Goal: Task Accomplishment & Management: Use online tool/utility

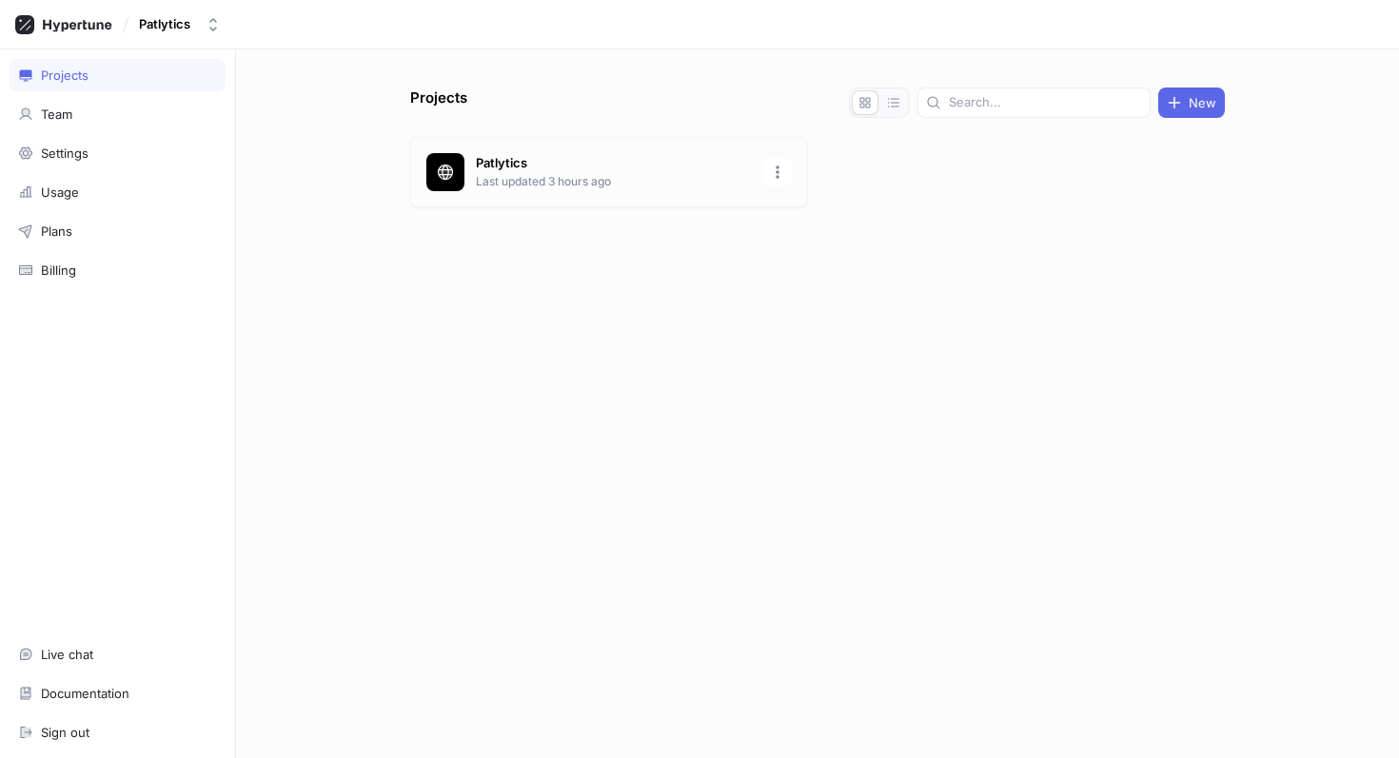
click at [536, 156] on p "Patlytics" at bounding box center [614, 163] width 276 height 19
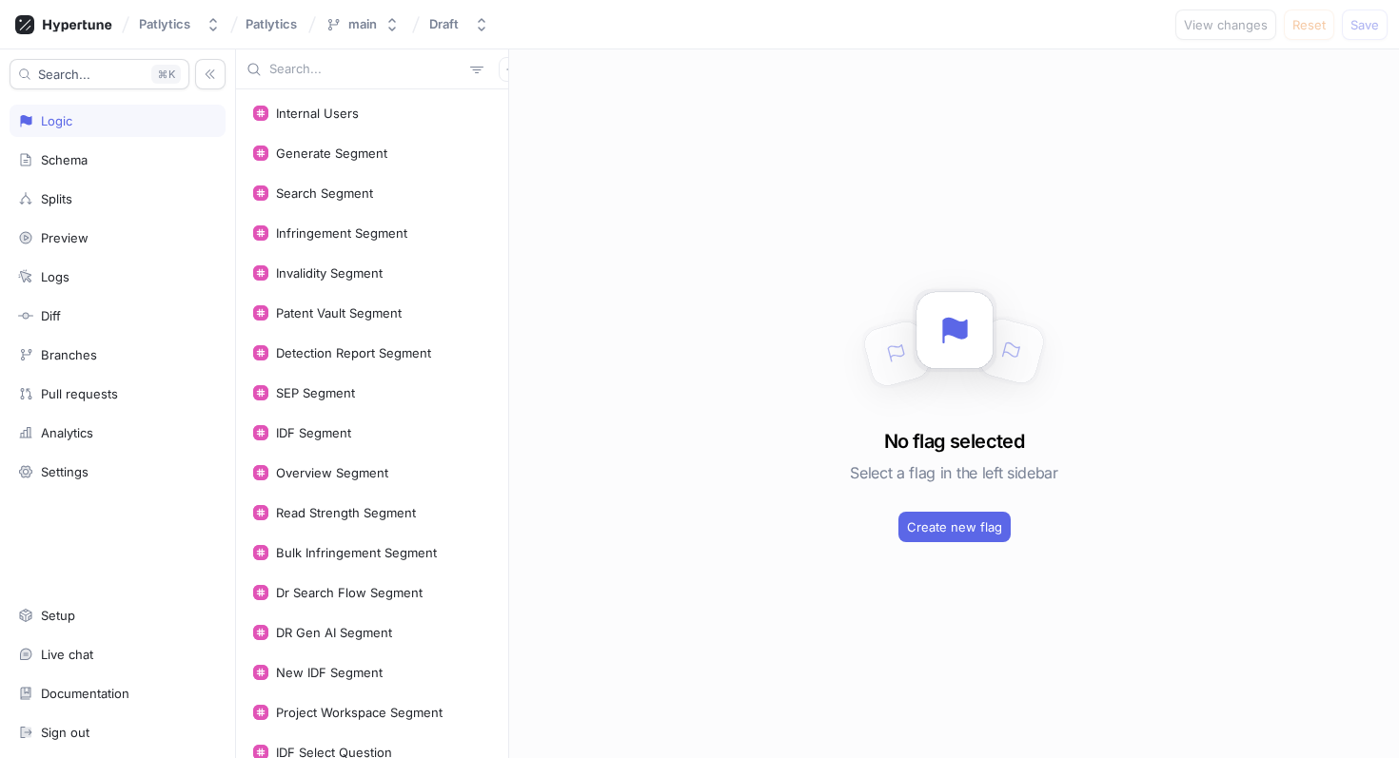
click at [383, 72] on input "text" at bounding box center [365, 69] width 193 height 19
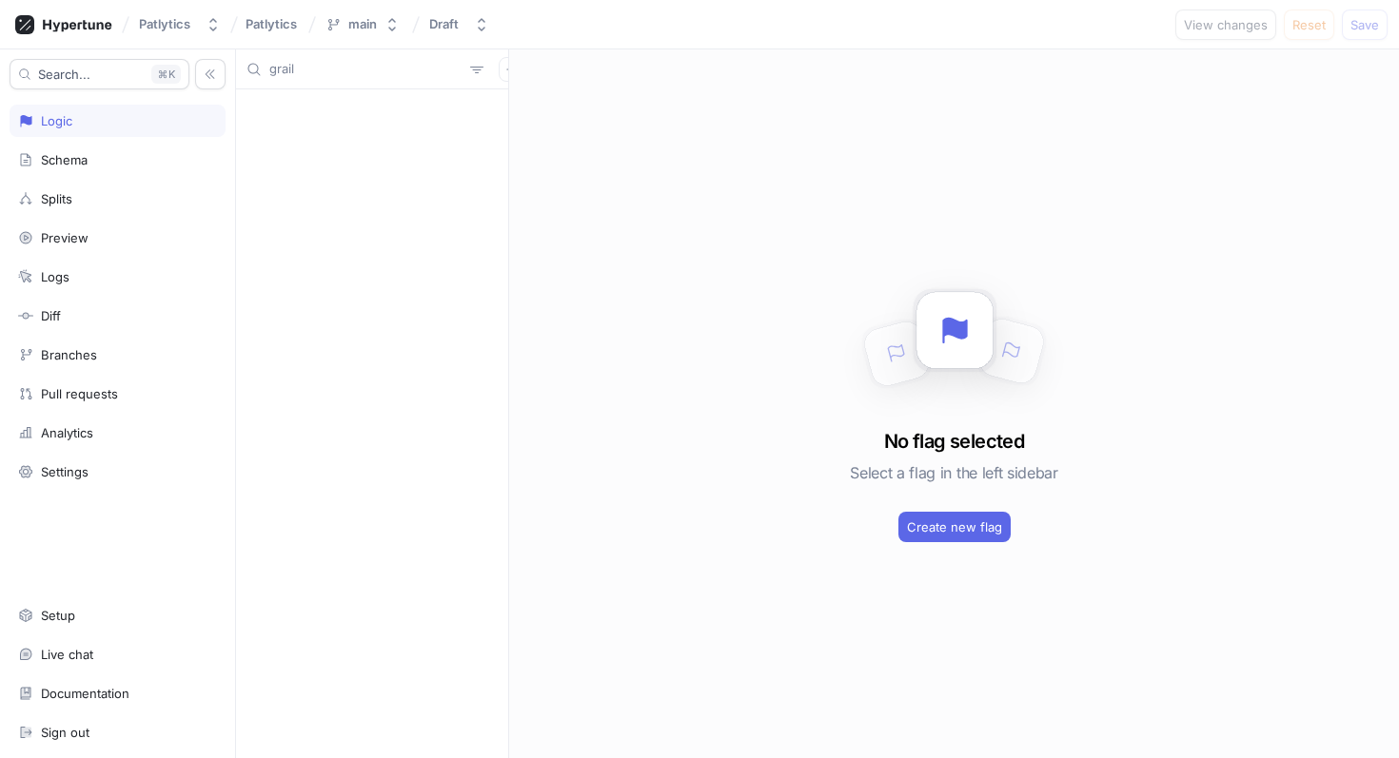
click at [343, 73] on input "grail" at bounding box center [365, 69] width 193 height 19
type input "vaul"
click at [323, 115] on div "Patent Vault Segment" at bounding box center [339, 113] width 126 height 15
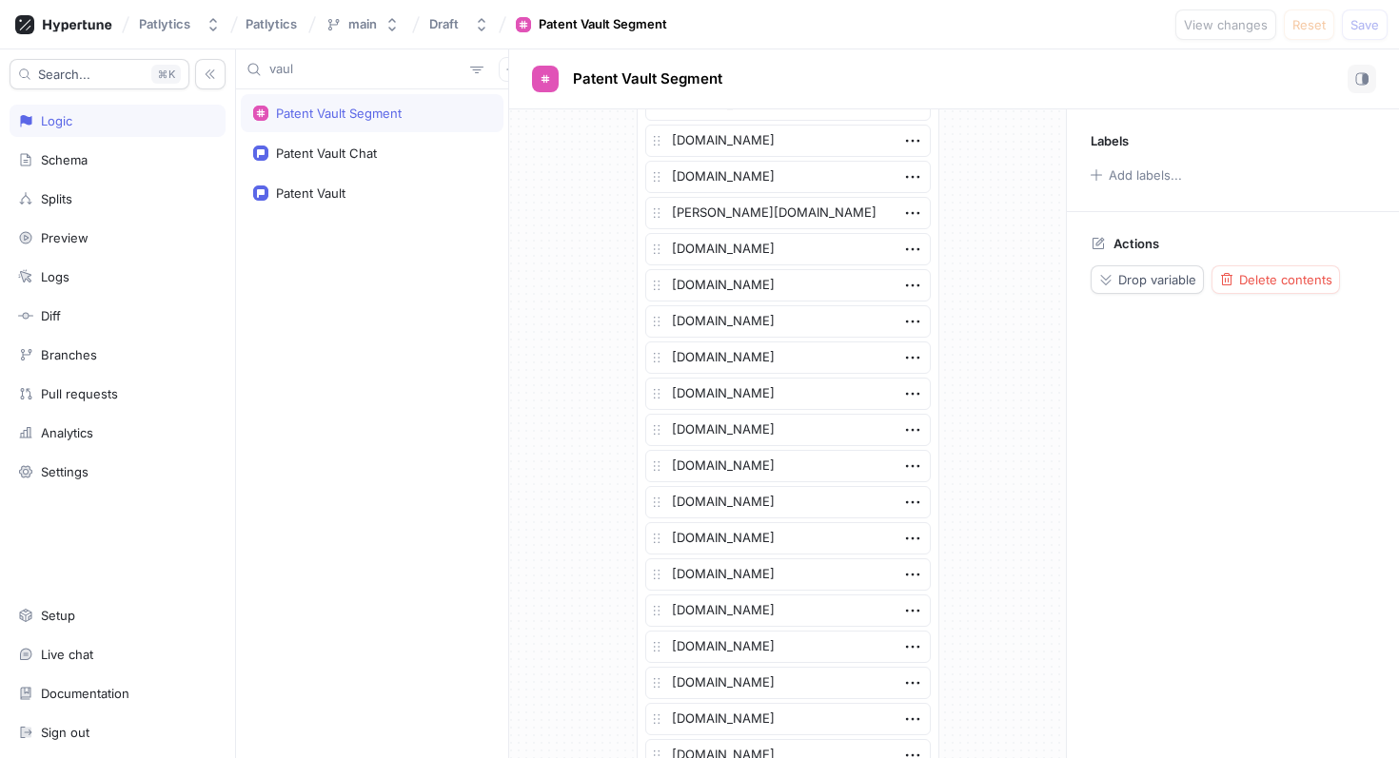
scroll to position [4135, 0]
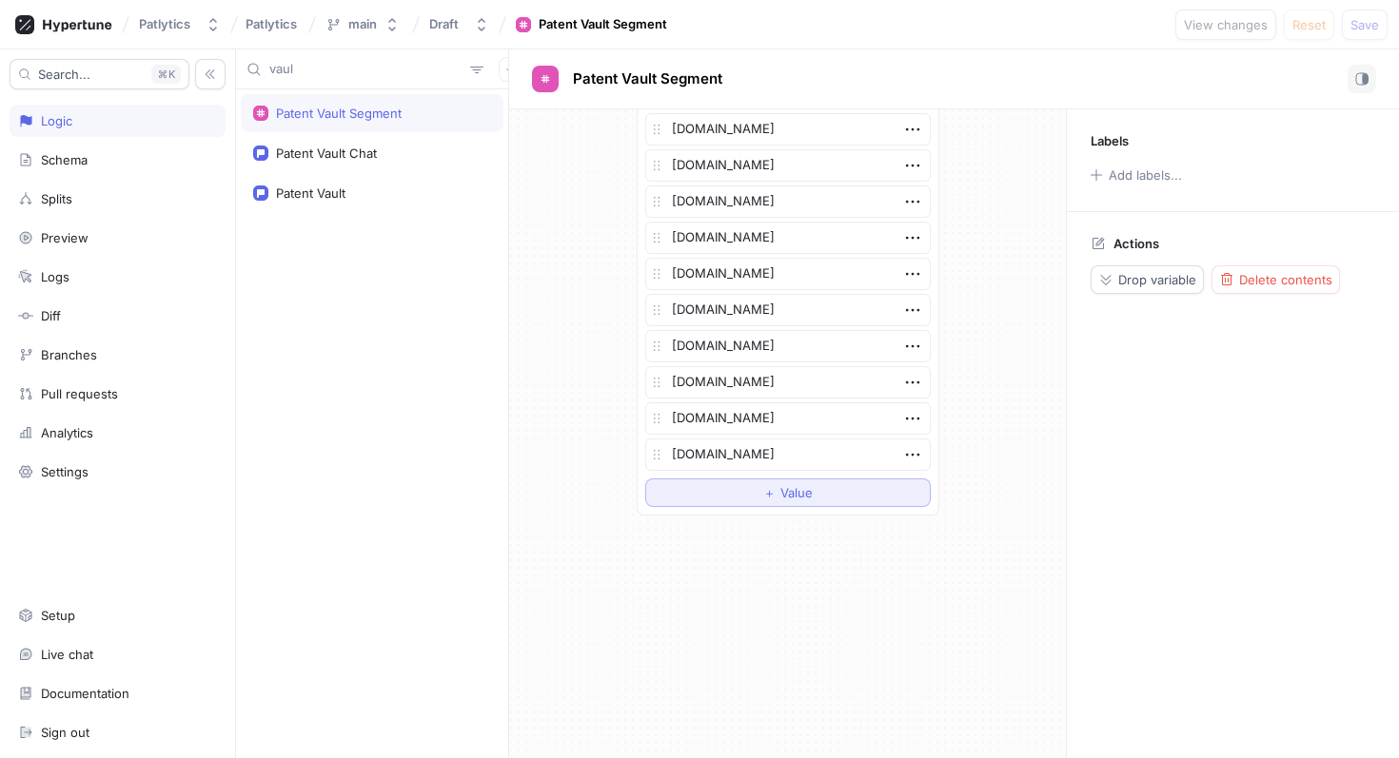
click at [802, 494] on span "Value" at bounding box center [796, 492] width 32 height 11
type textarea "x"
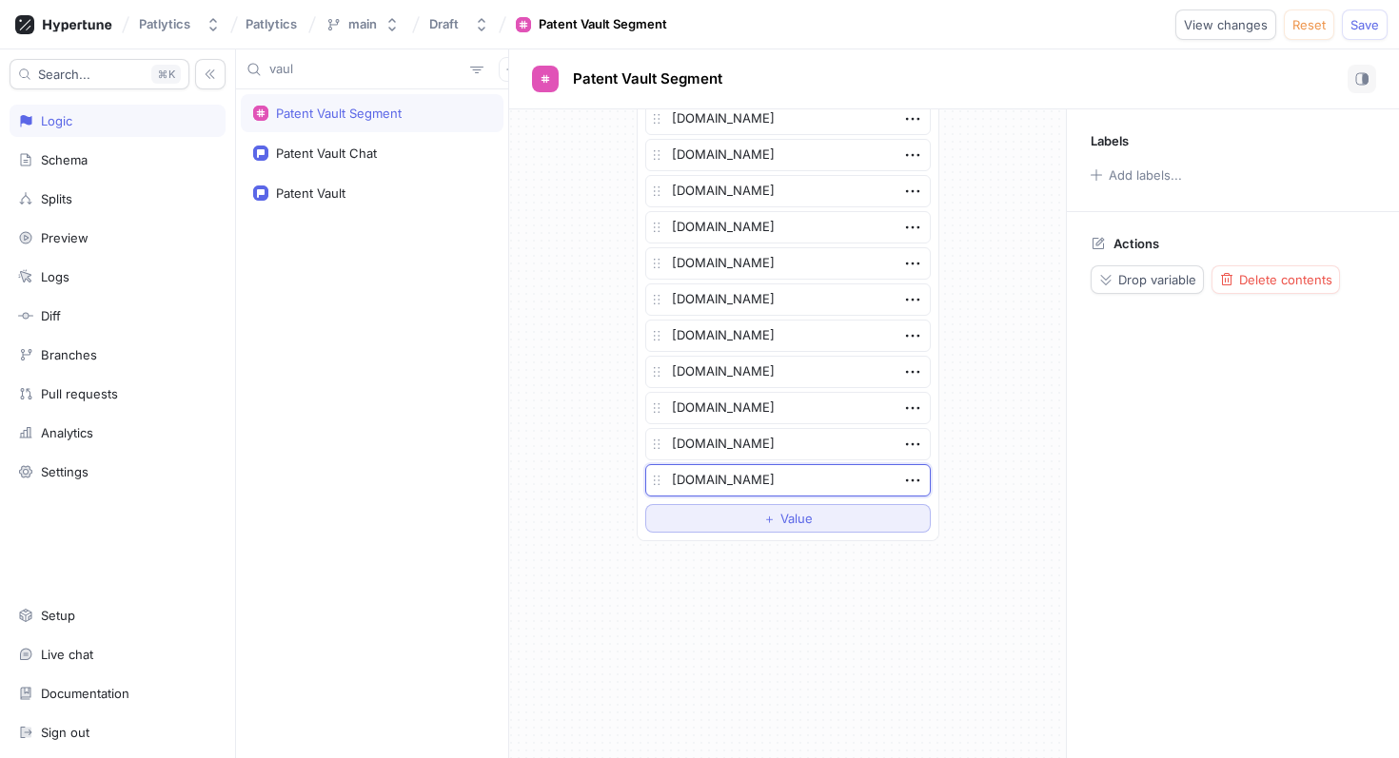
scroll to position [4143, 0]
type textarea "[DOMAIN_NAME]"
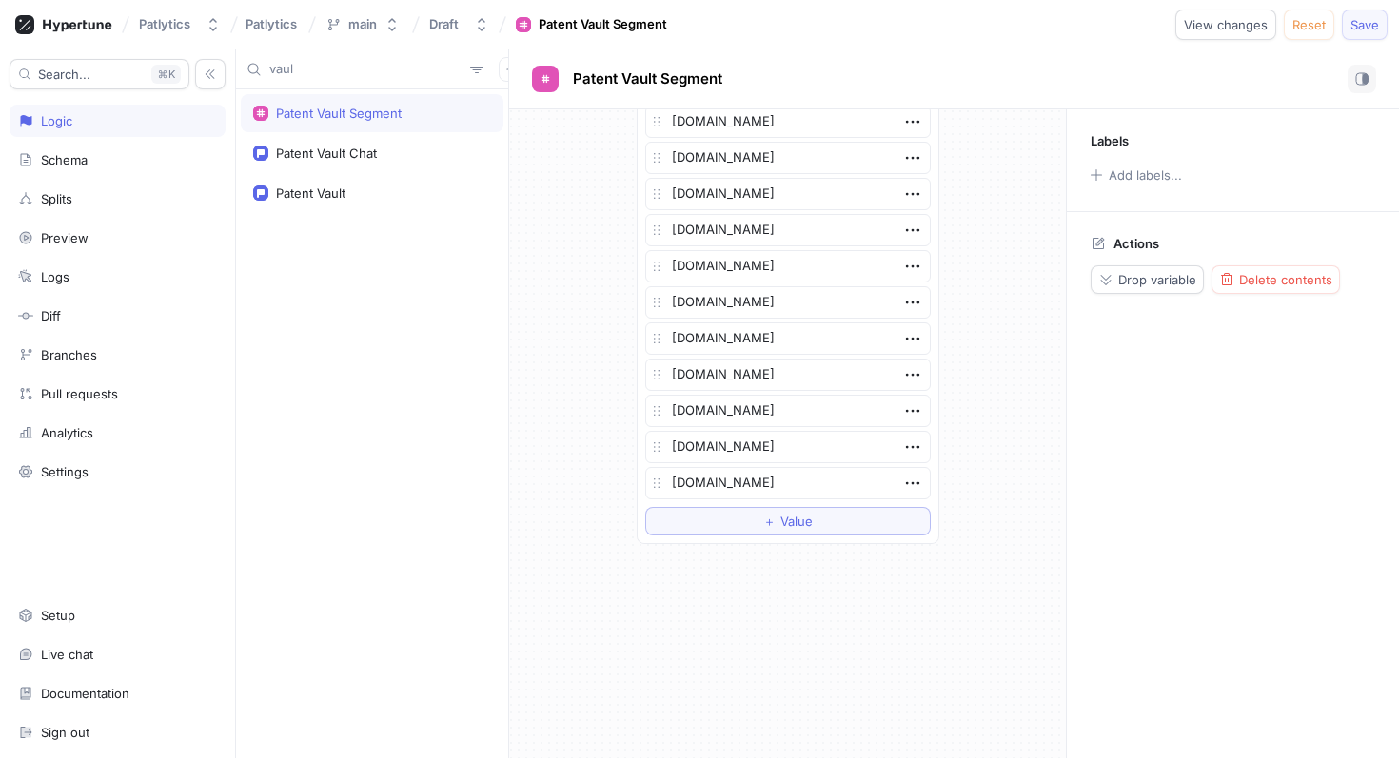
click at [1367, 25] on span "Save" at bounding box center [1364, 24] width 29 height 11
type textarea "x"
click at [385, 64] on input "vaul" at bounding box center [365, 69] width 193 height 19
click at [383, 66] on input "vaul" at bounding box center [365, 69] width 193 height 19
click at [381, 66] on input "vaul" at bounding box center [365, 69] width 193 height 19
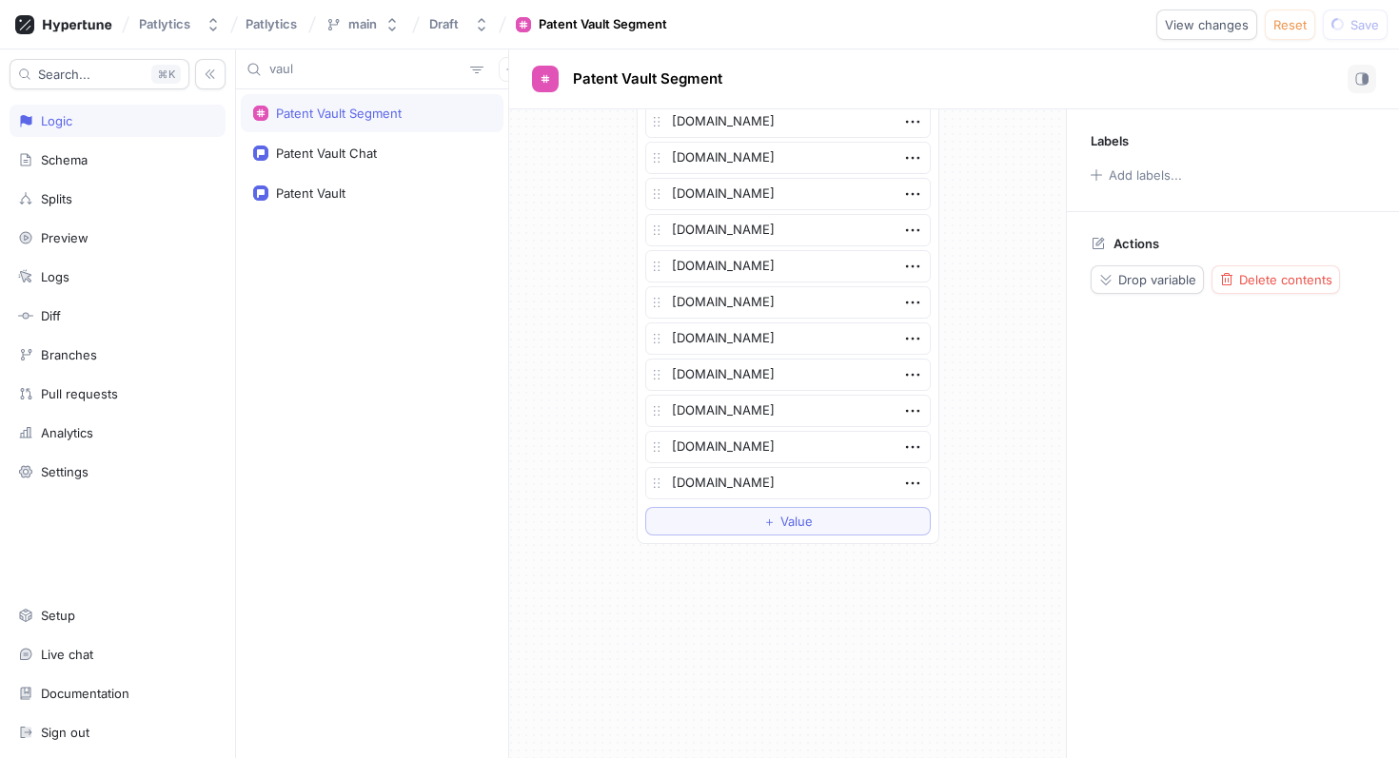
type input "vaulg"
type textarea "x"
type input "vaulge"
type textarea "x"
type input "vaulgene"
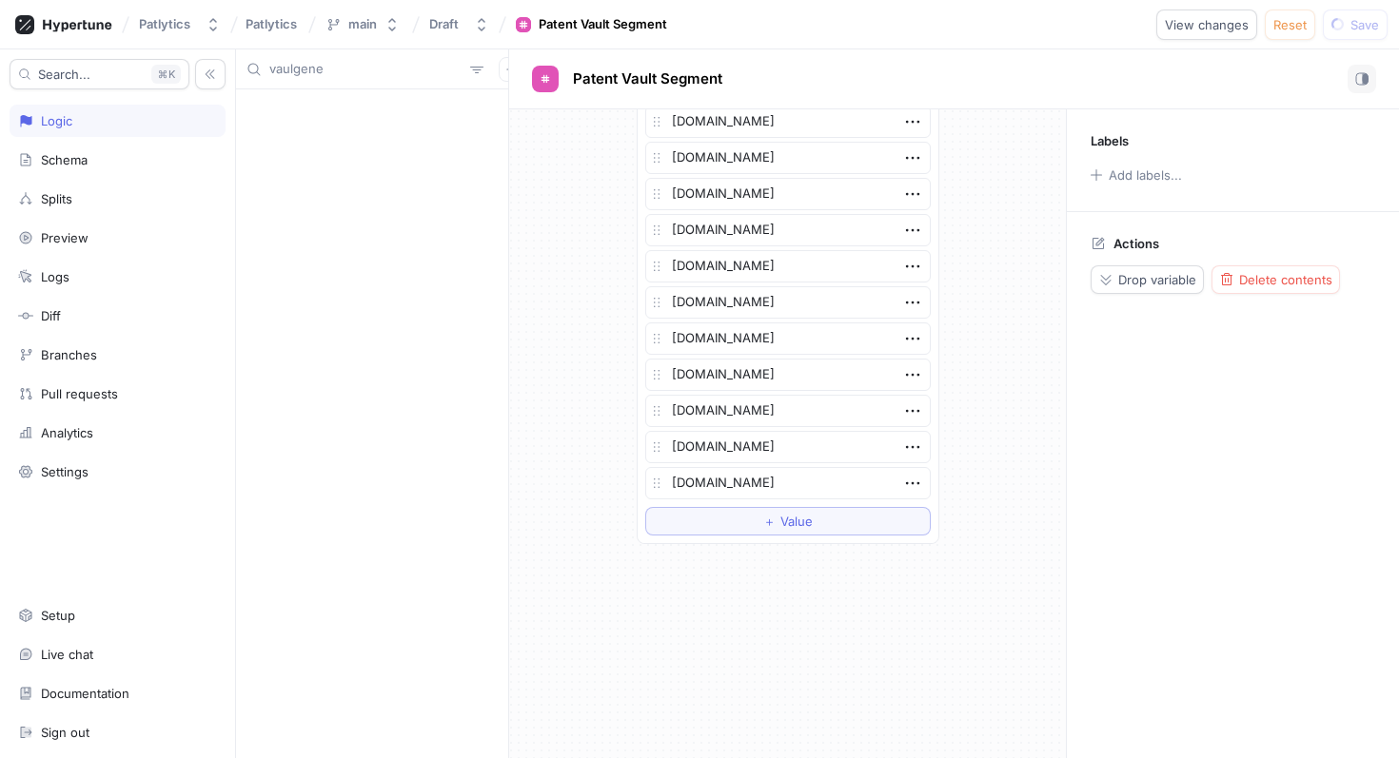
type textarea "x"
type input "vaulgener"
type textarea "x"
type input "vaulgene"
type textarea "x"
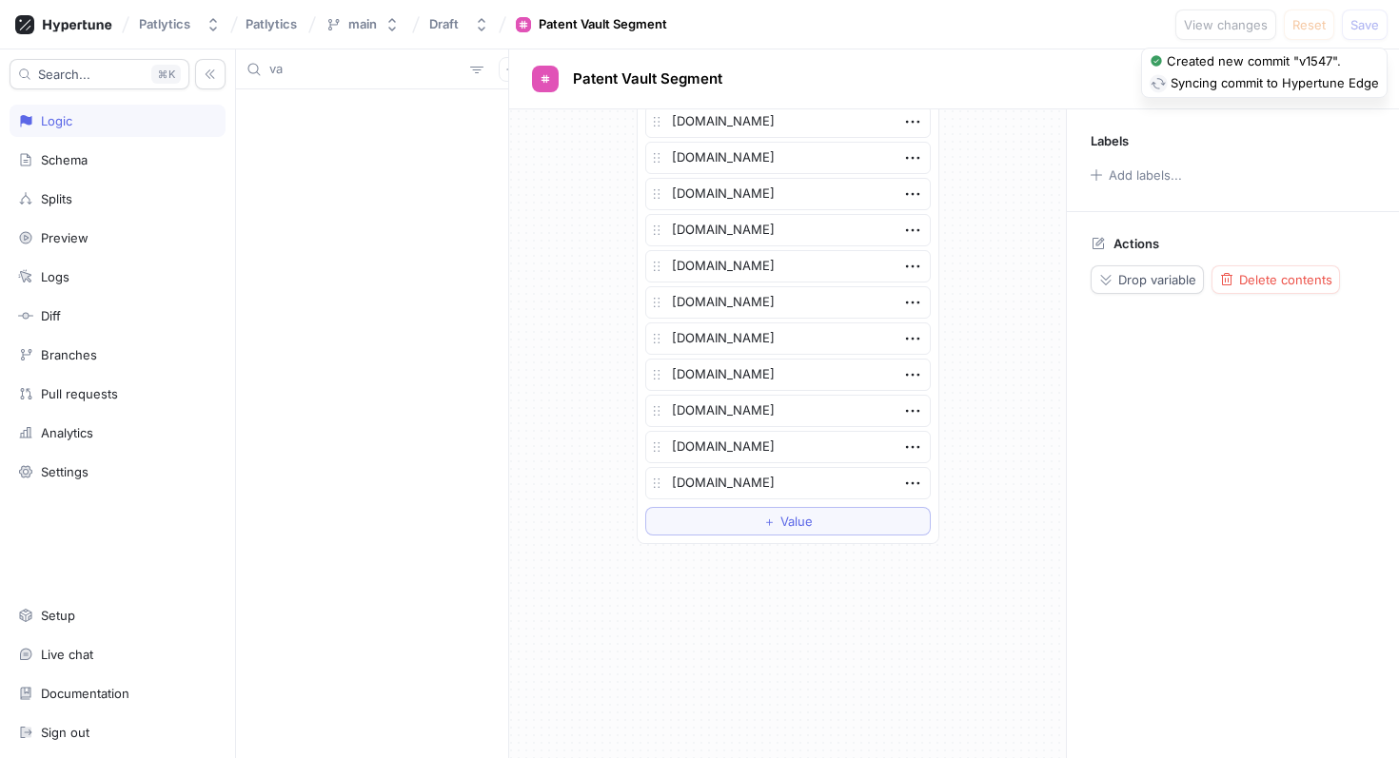
type input "v"
type input "g"
type textarea "x"
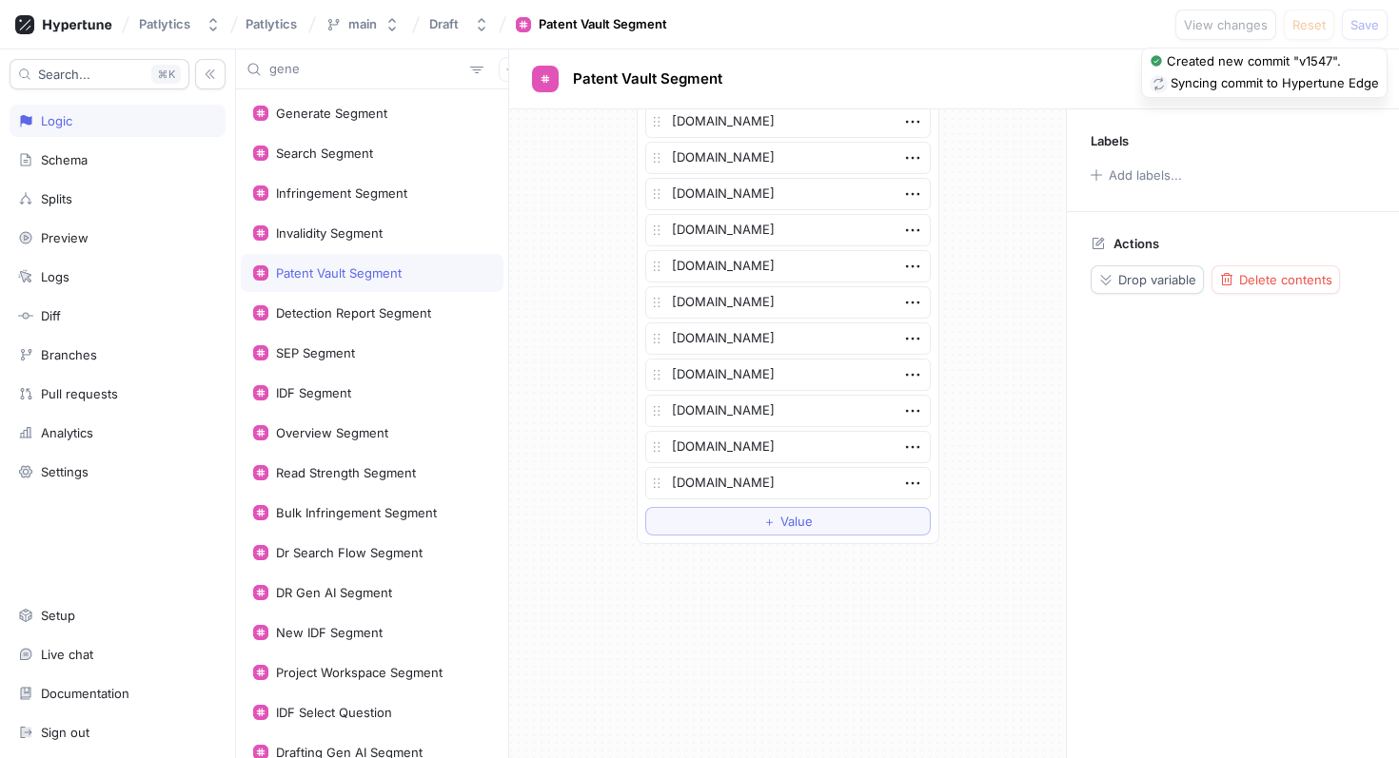
type input "gener"
type textarea "x"
type input "genera"
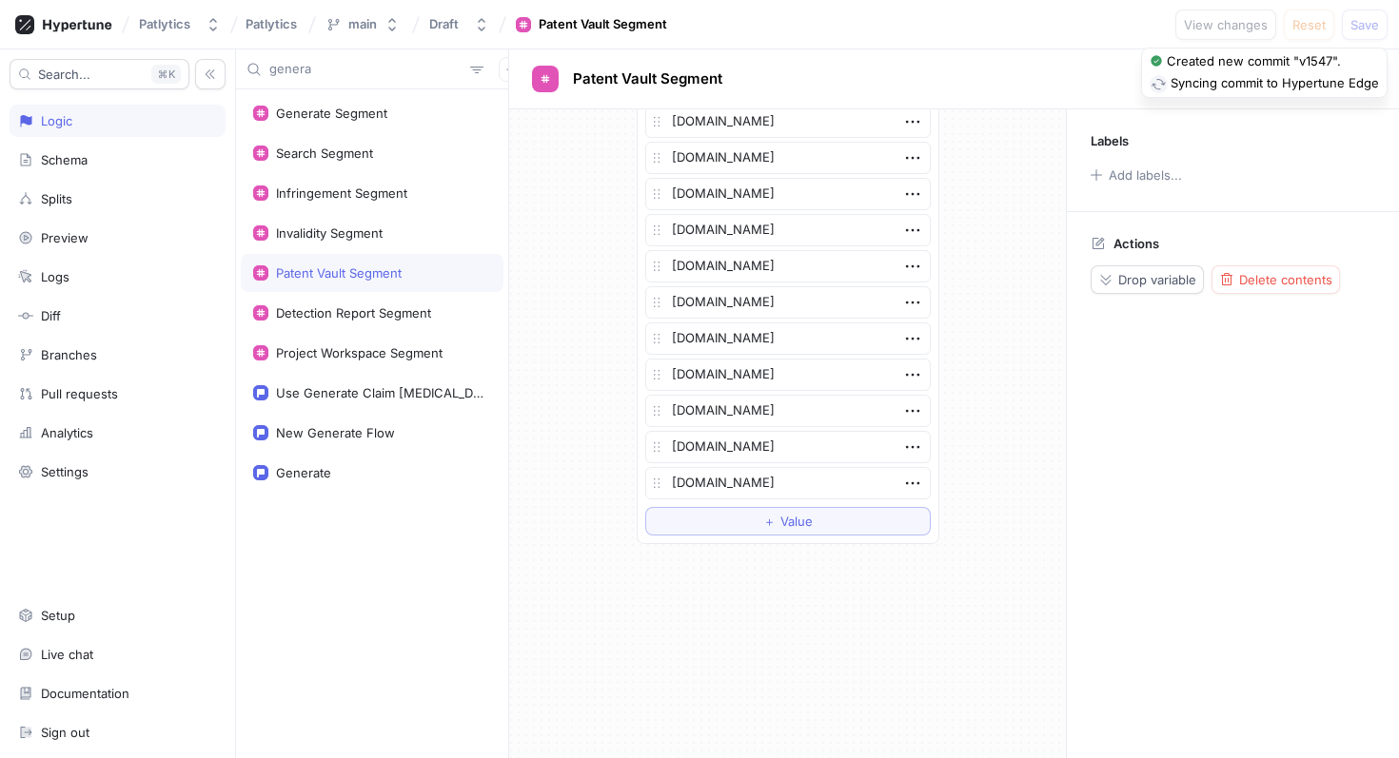
type textarea "x"
type input "genera"
click at [322, 109] on div "Generate Segment" at bounding box center [331, 113] width 111 height 15
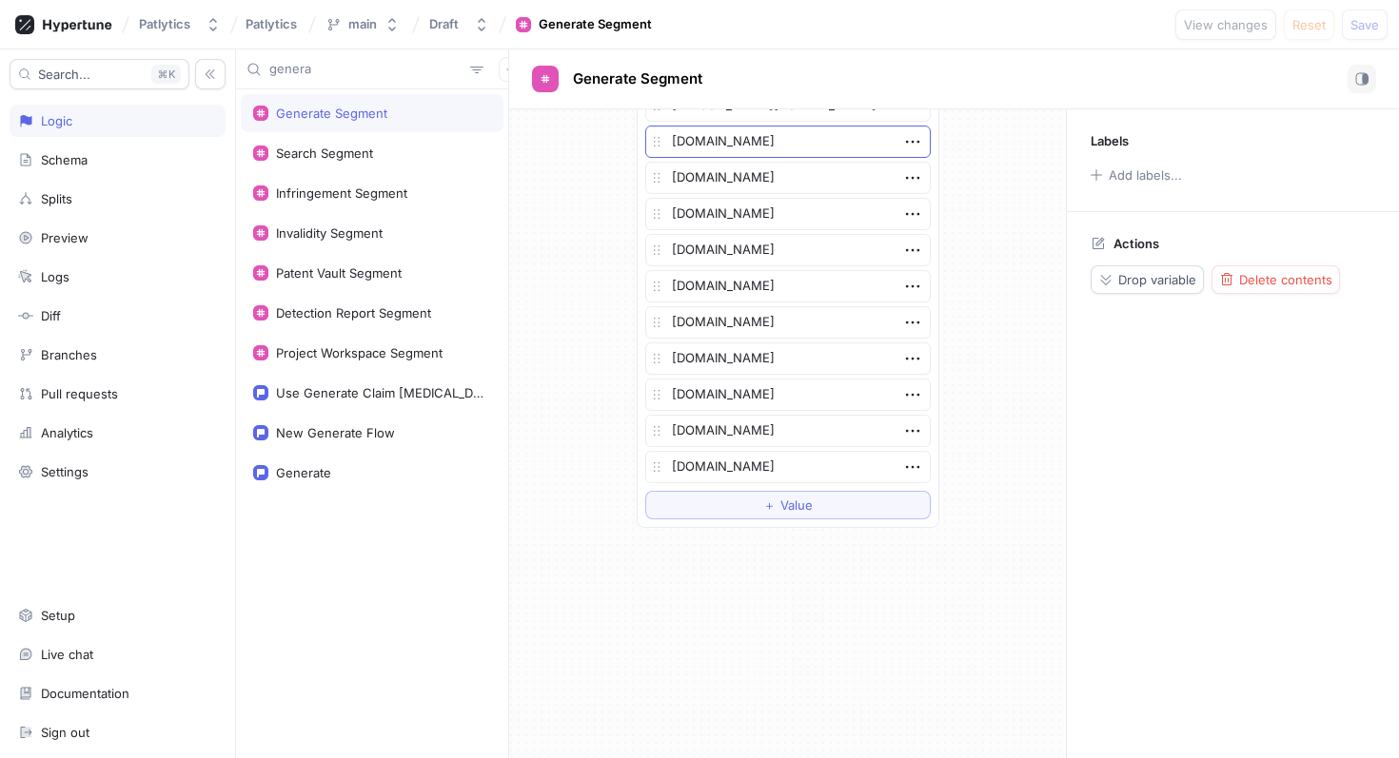
scroll to position [3195, 0]
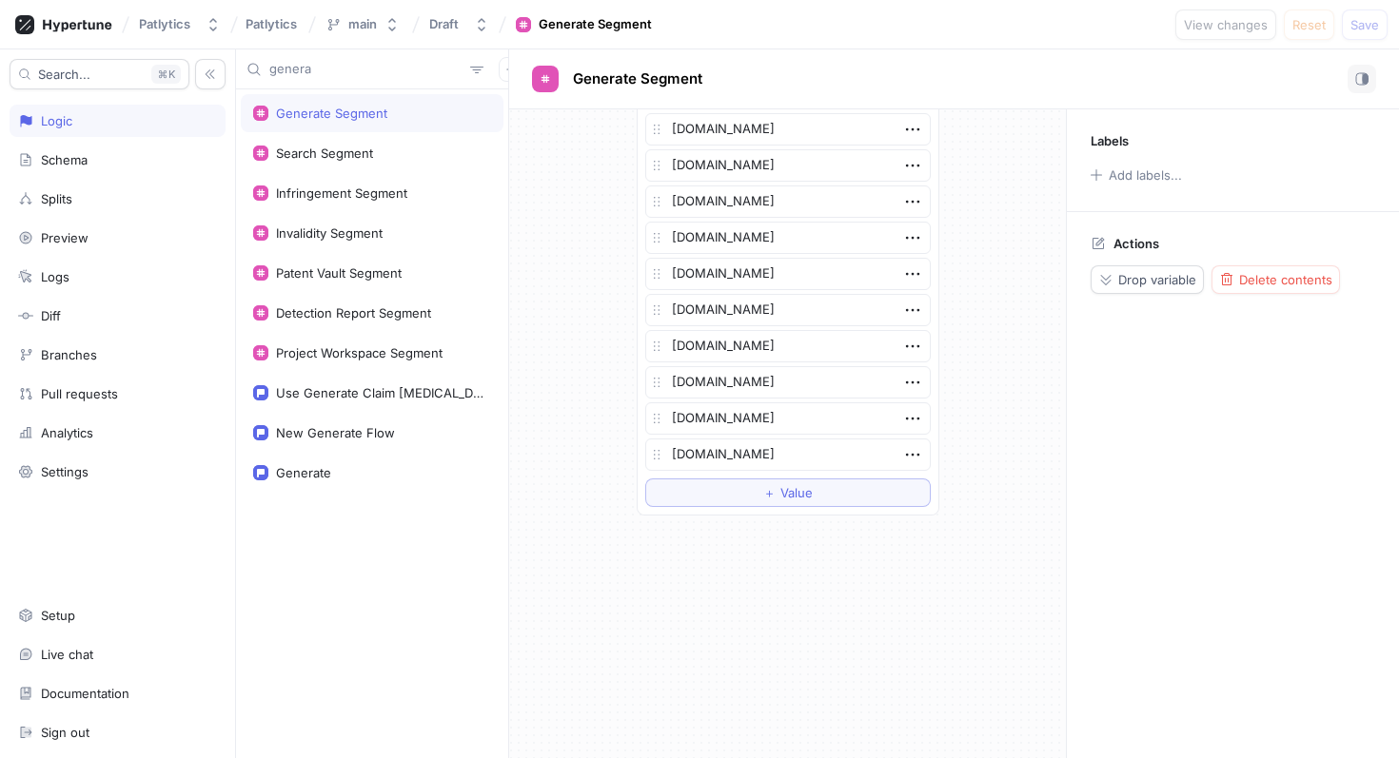
click at [776, 493] on div "＋ Value" at bounding box center [787, 492] width 49 height 11
type textarea "x"
type textarea "[DOMAIN_NAME]"
click at [1361, 23] on span "Save" at bounding box center [1364, 24] width 29 height 11
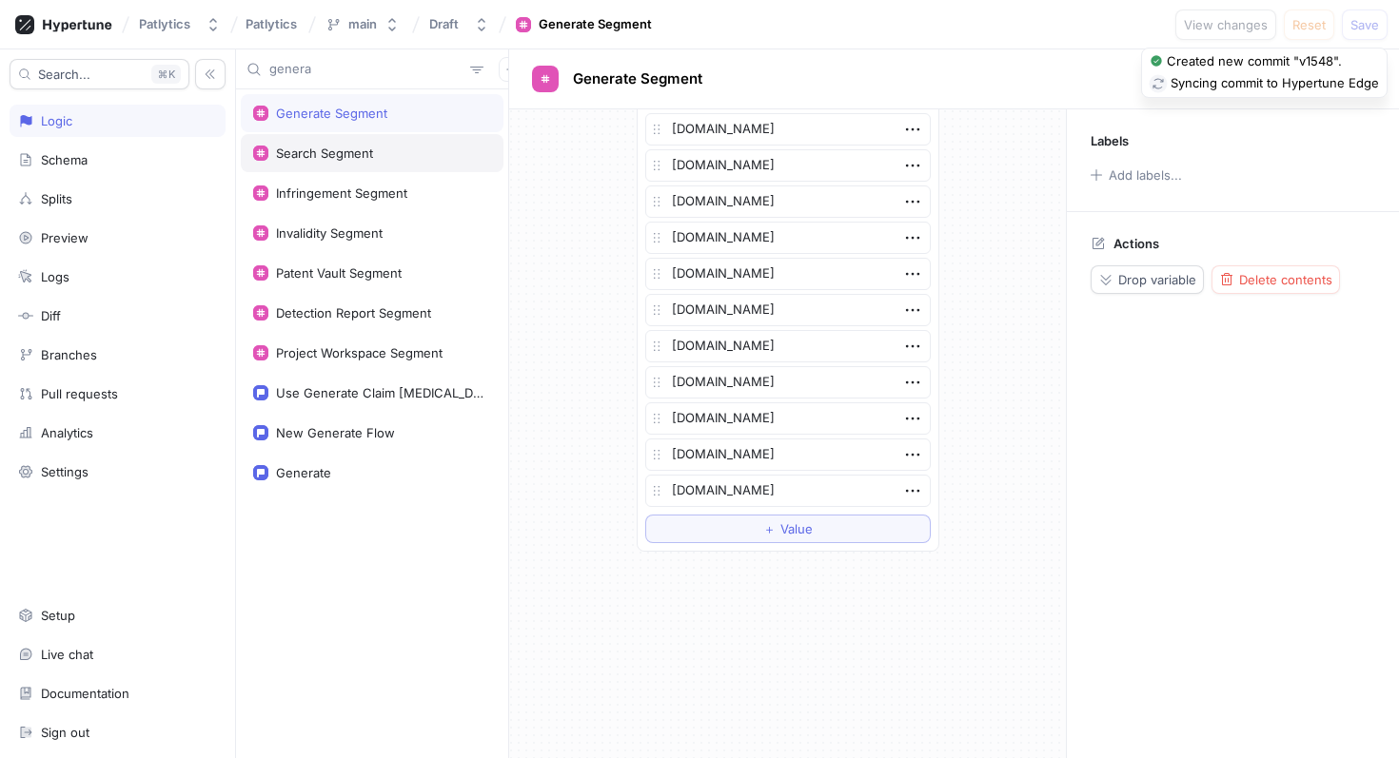
click at [416, 152] on div "Search Segment" at bounding box center [372, 153] width 238 height 15
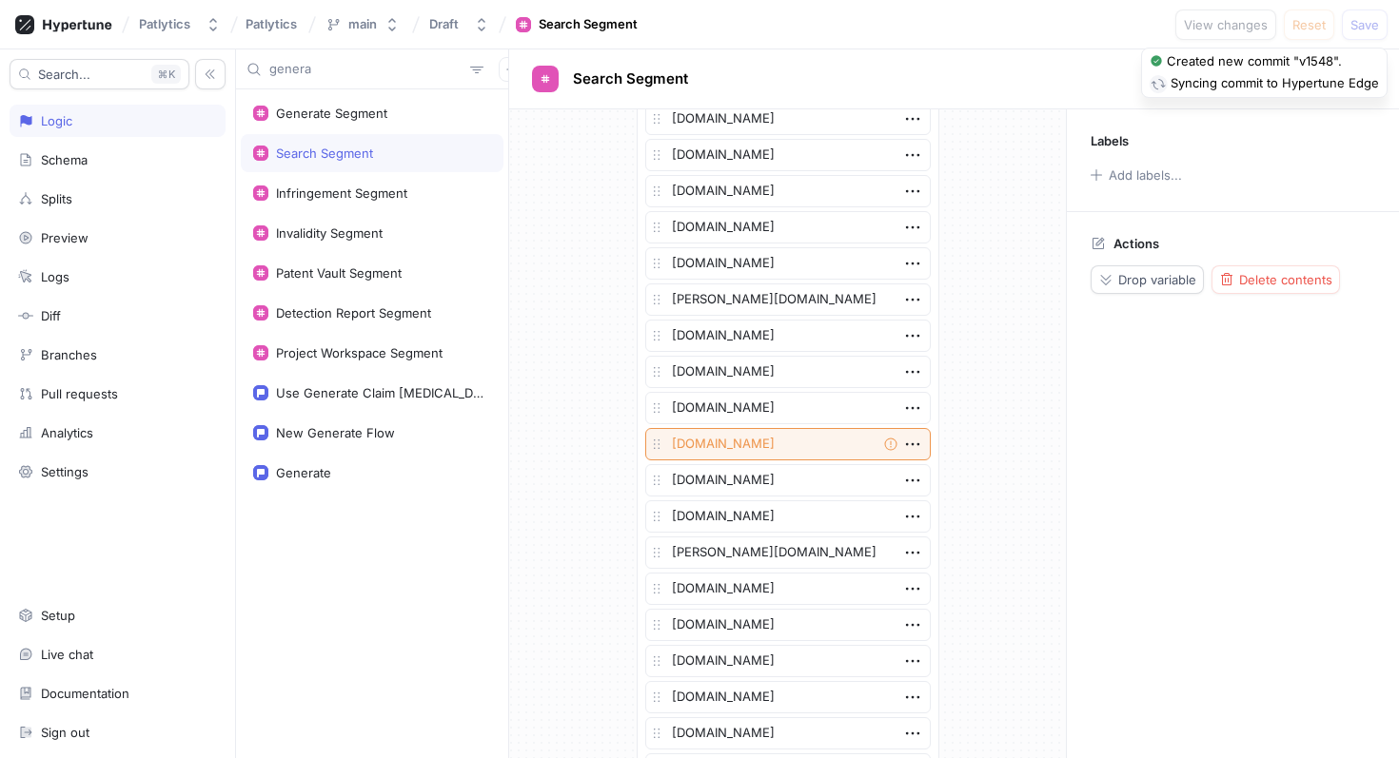
scroll to position [4063, 0]
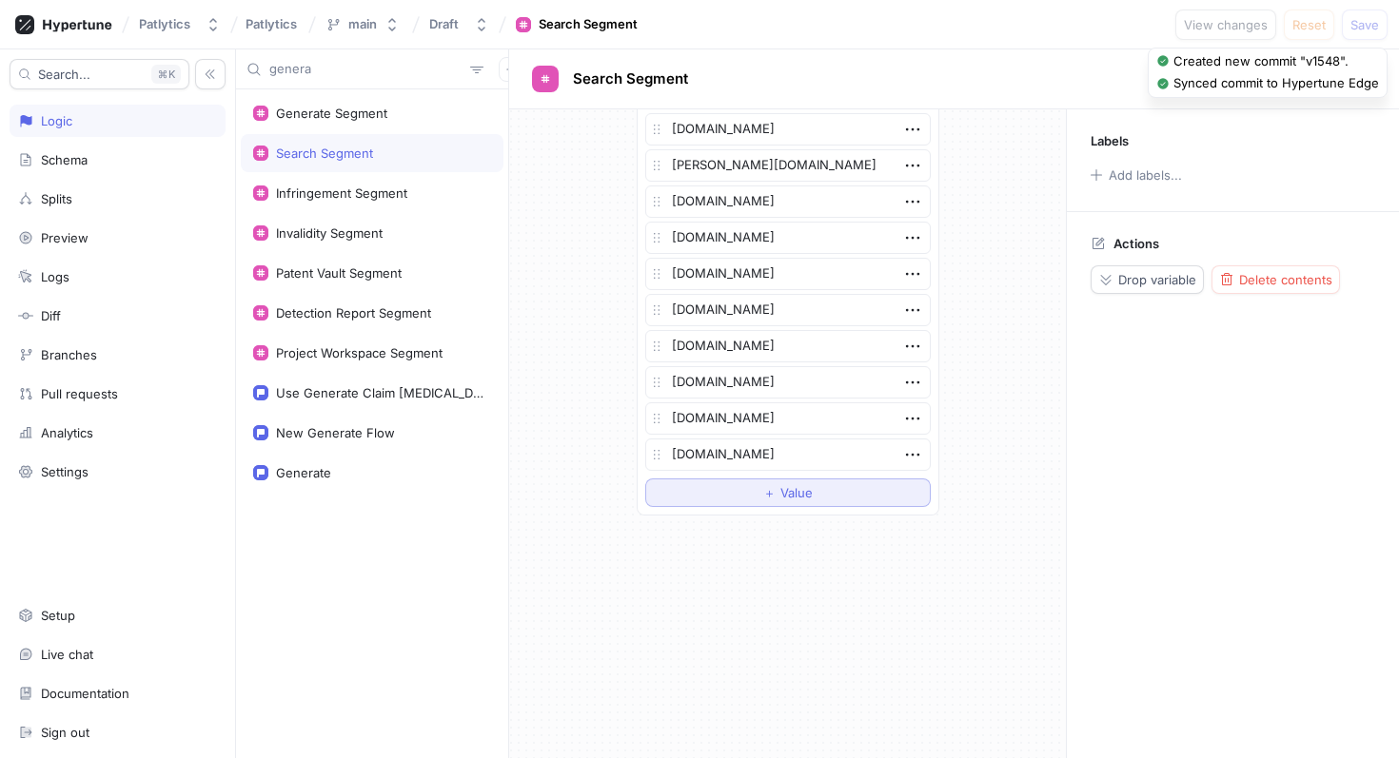
click at [713, 491] on button "＋ Value" at bounding box center [787, 493] width 285 height 29
type textarea "x"
type textarea "[DOMAIN_NAME]"
click at [1376, 26] on span "Save" at bounding box center [1364, 24] width 29 height 11
click at [422, 193] on div "Infringement Segment" at bounding box center [372, 193] width 238 height 15
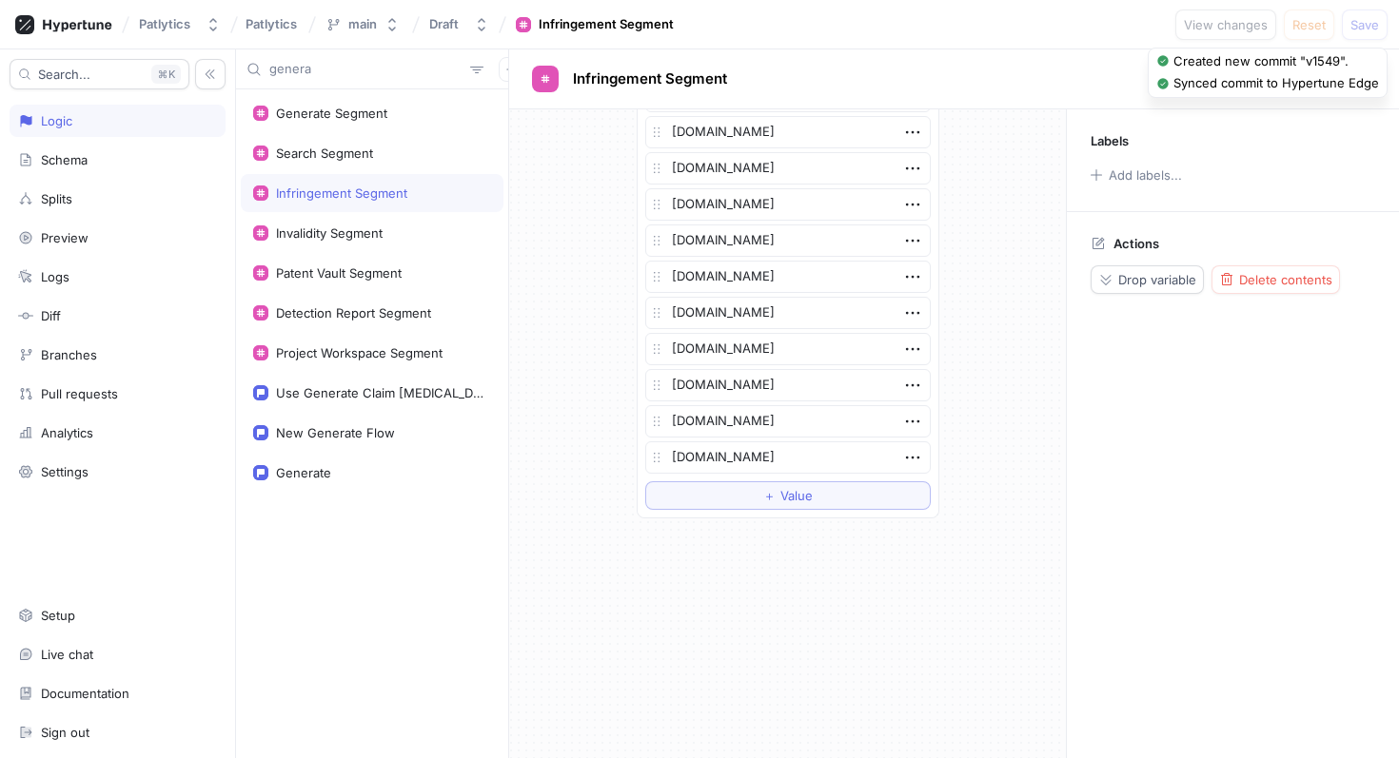
scroll to position [3520, 0]
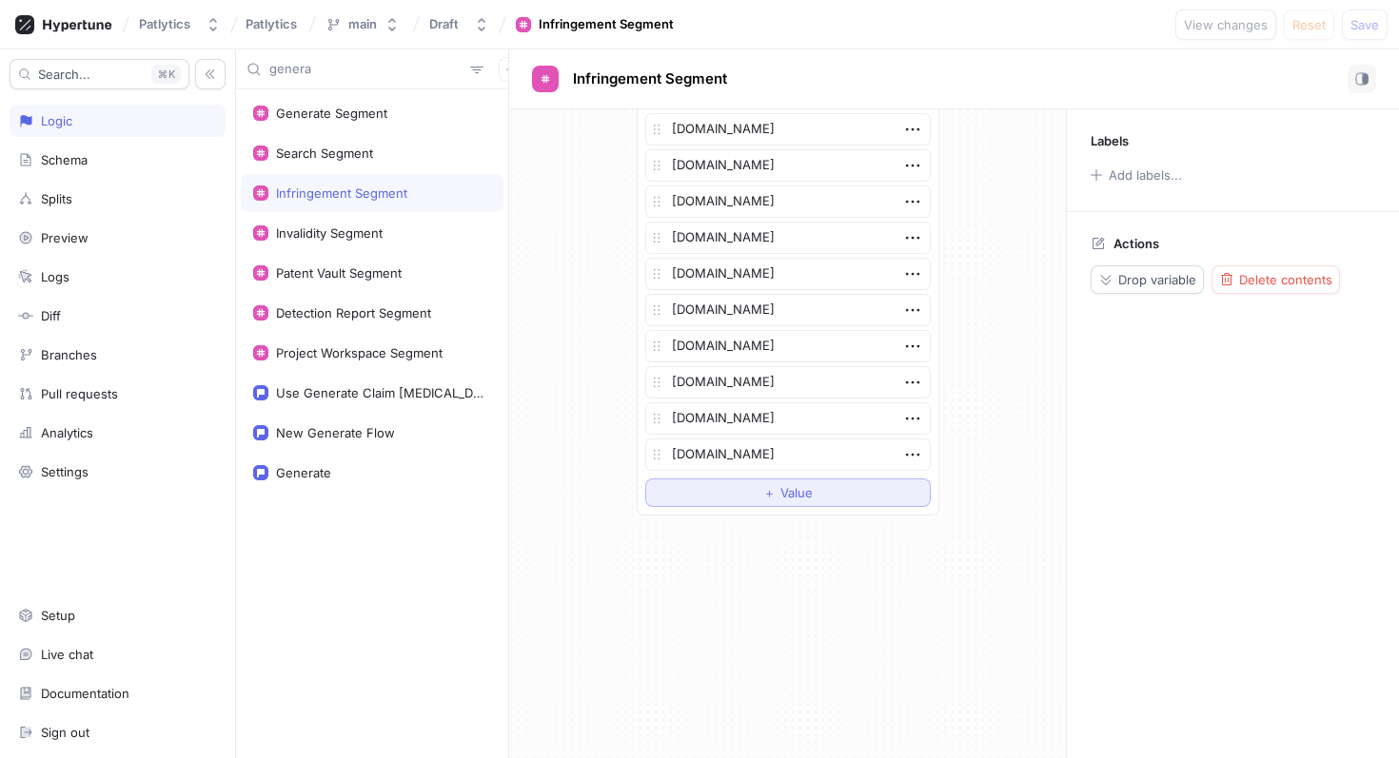
click at [705, 490] on button "＋ Value" at bounding box center [787, 493] width 285 height 29
type textarea "x"
type textarea "[DOMAIN_NAME]"
click at [1366, 33] on button "Save" at bounding box center [1365, 25] width 46 height 30
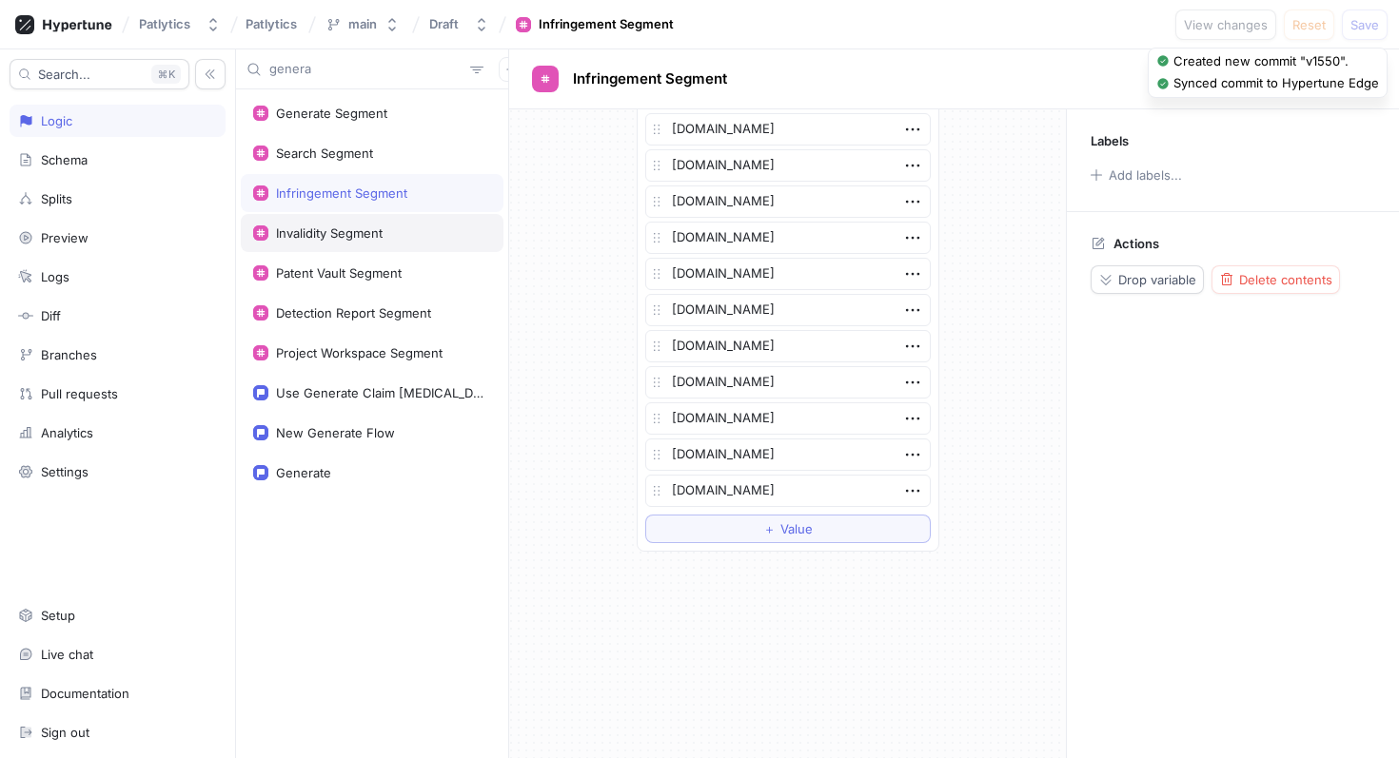
click at [436, 231] on div "Invalidity Segment" at bounding box center [372, 232] width 238 height 15
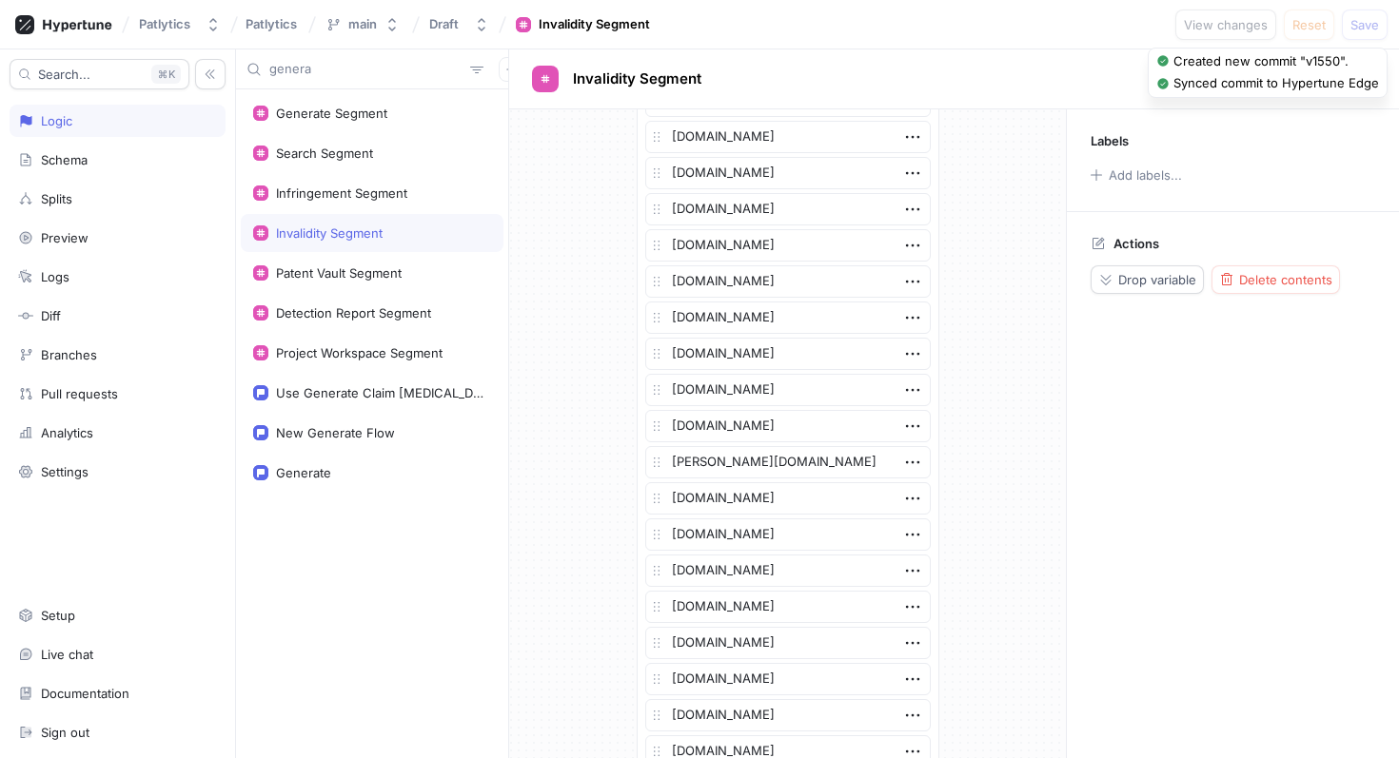
scroll to position [4171, 0]
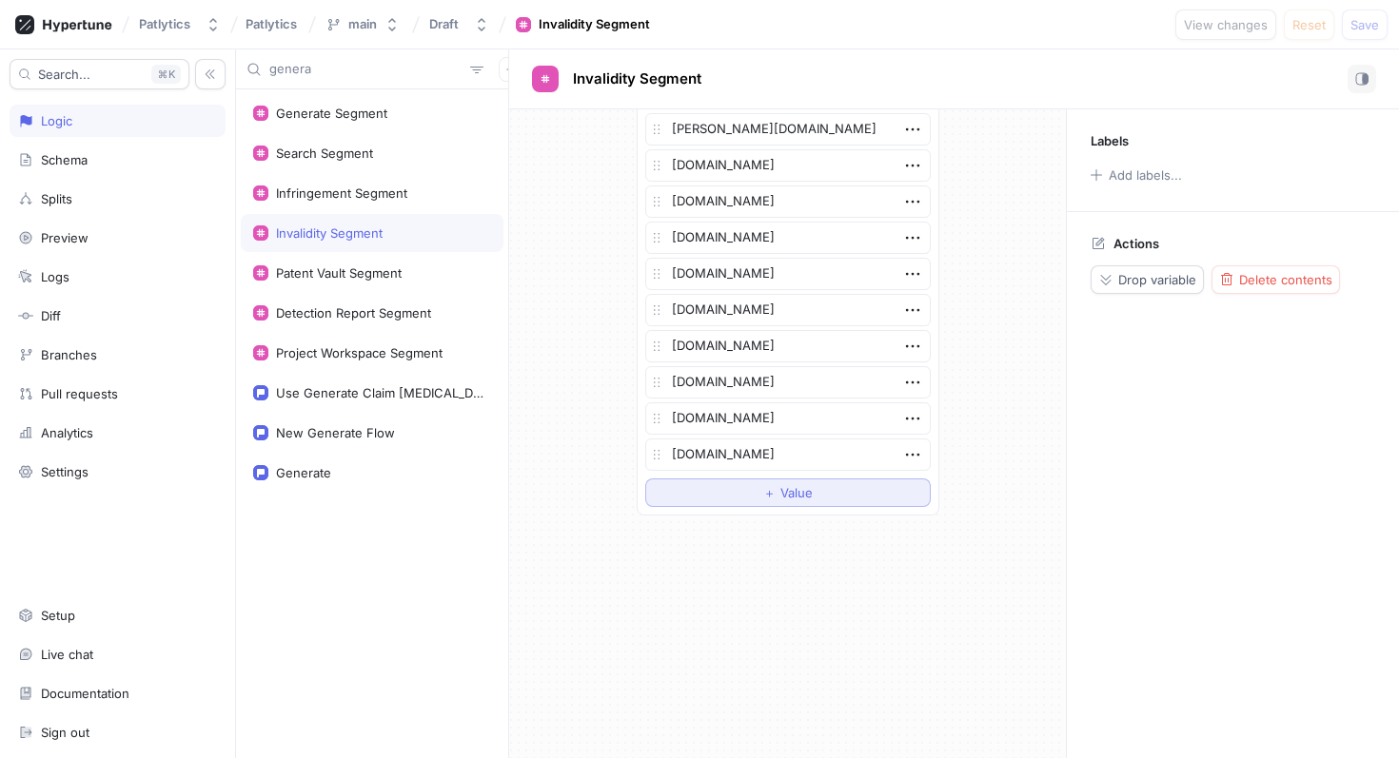
click at [681, 479] on button "＋ Value" at bounding box center [787, 493] width 285 height 29
type textarea "x"
type textarea "[DOMAIN_NAME]"
click at [1362, 38] on button "Save" at bounding box center [1365, 25] width 46 height 30
click at [420, 346] on div "Project Workspace Segment" at bounding box center [359, 352] width 167 height 15
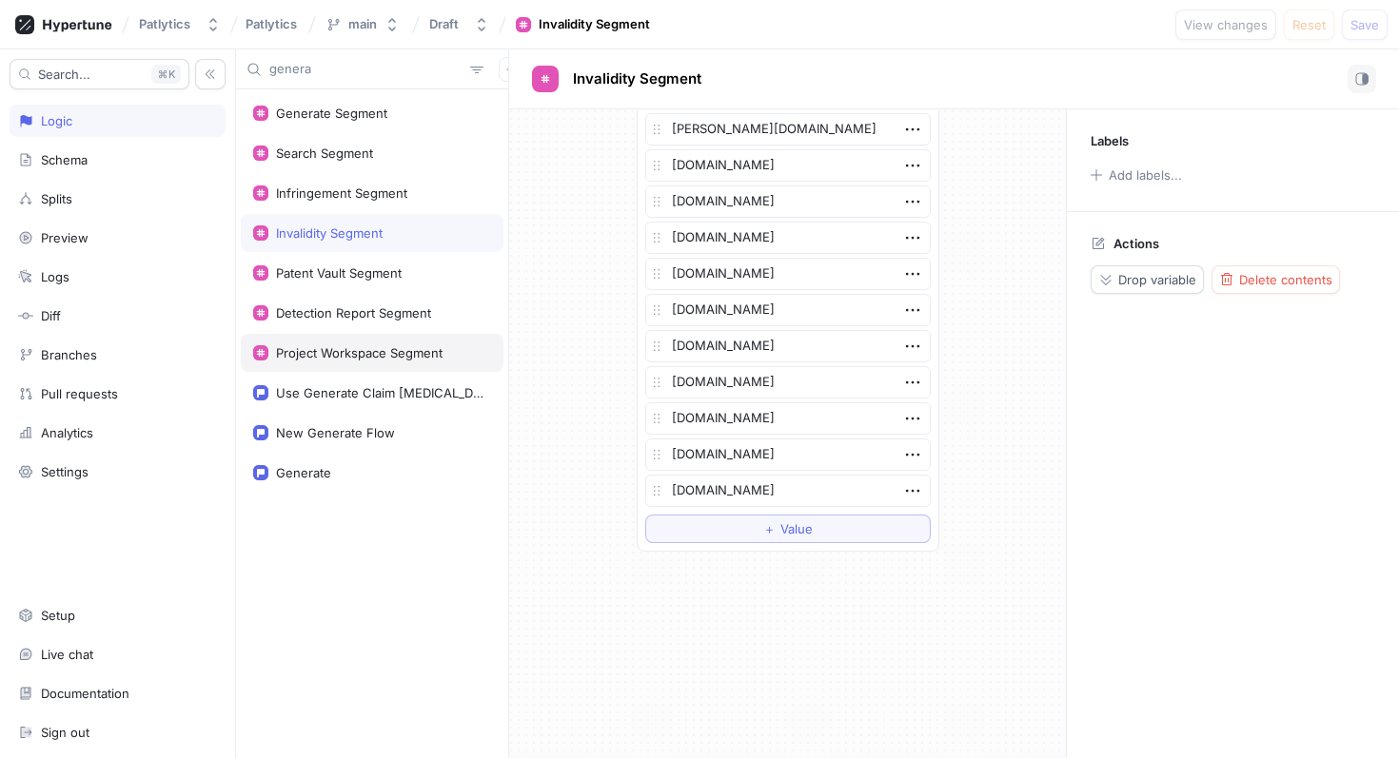
type textarea "x"
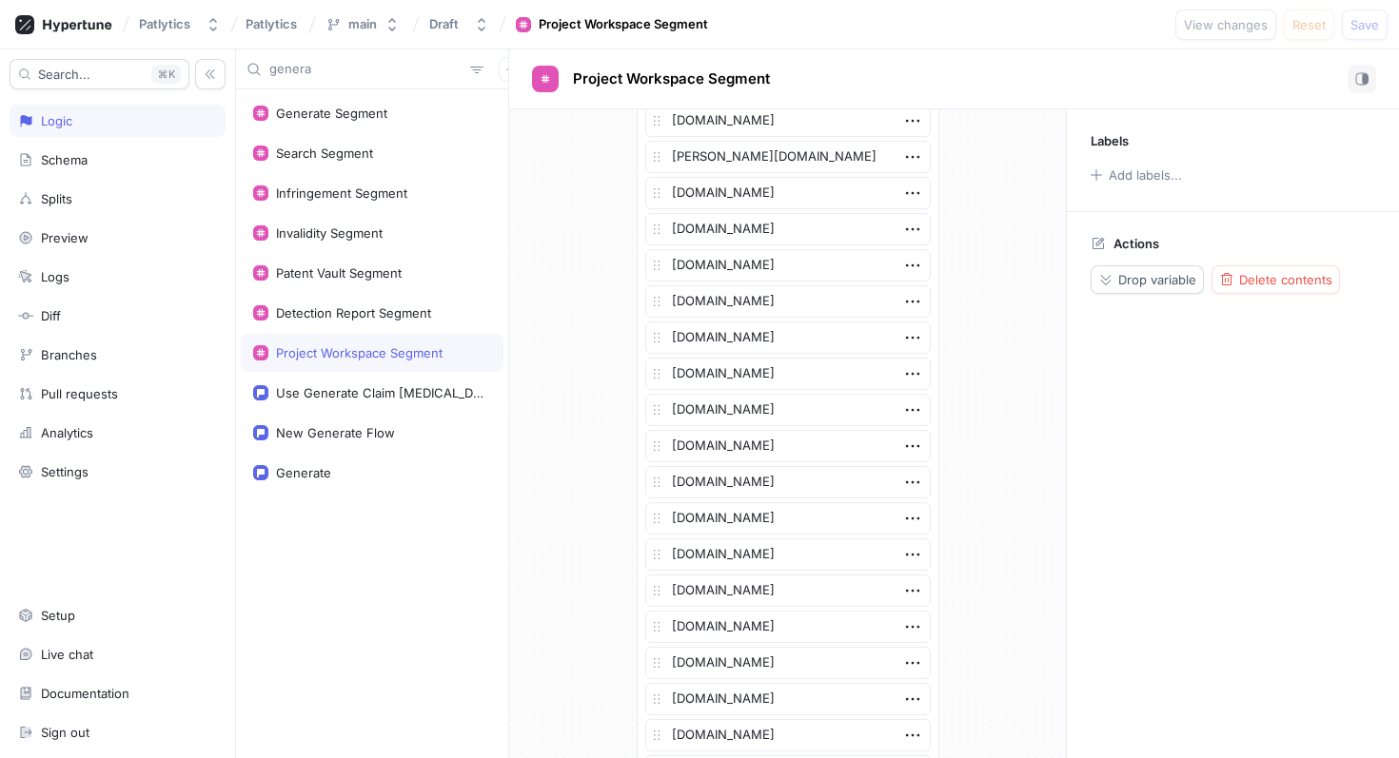
scroll to position [1240, 0]
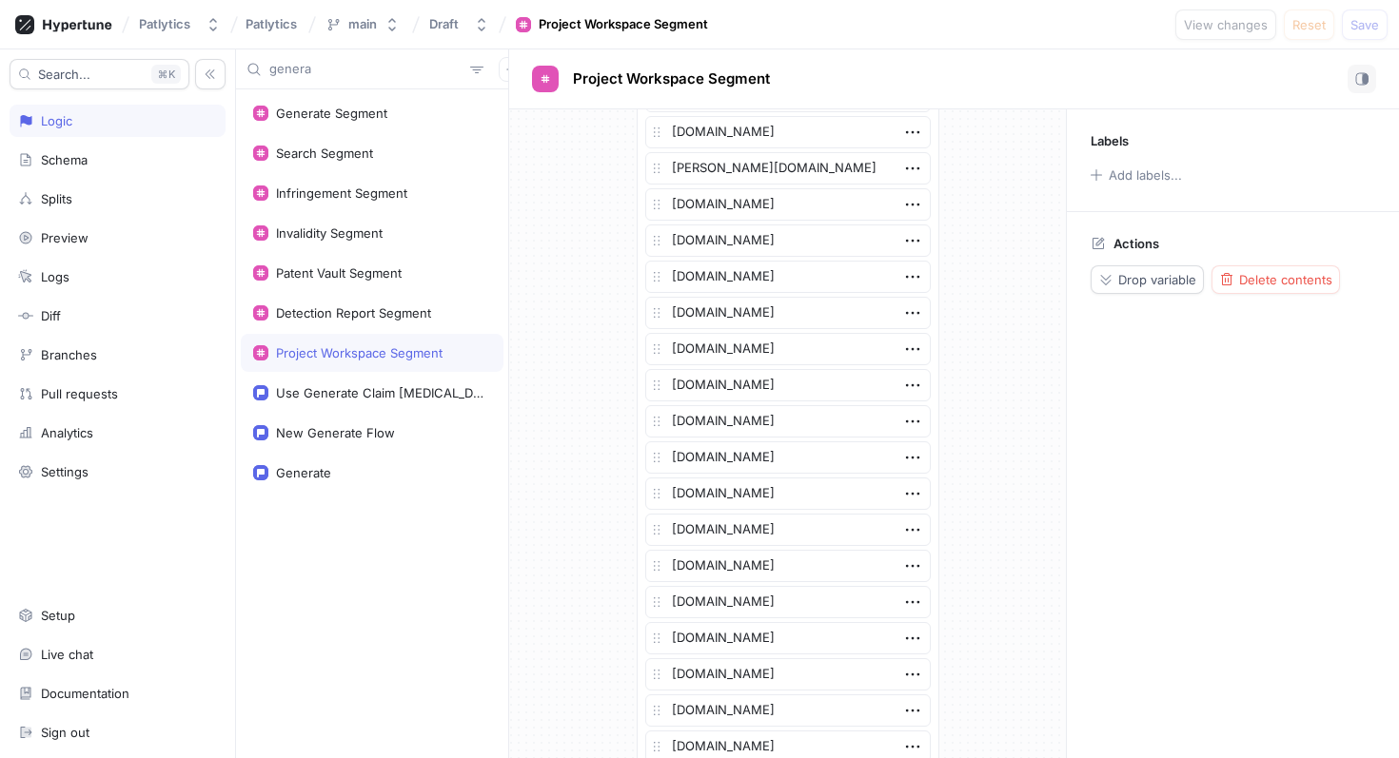
click at [394, 66] on input "genera" at bounding box center [365, 69] width 193 height 19
paste input "[DOMAIN_NAME]"
type input "[DOMAIN_NAME]"
type textarea "x"
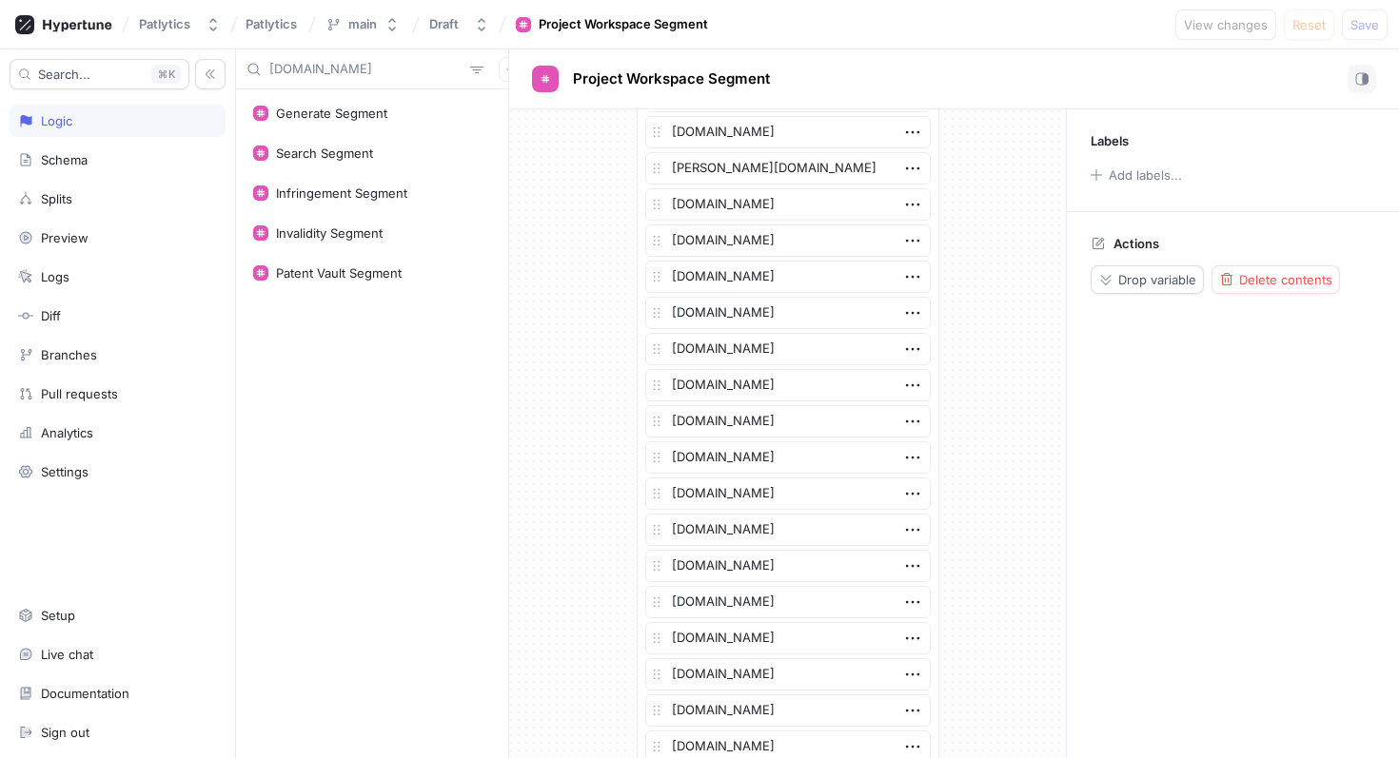
click at [353, 73] on input "[DOMAIN_NAME]" at bounding box center [365, 69] width 193 height 19
type input "sep"
type textarea "x"
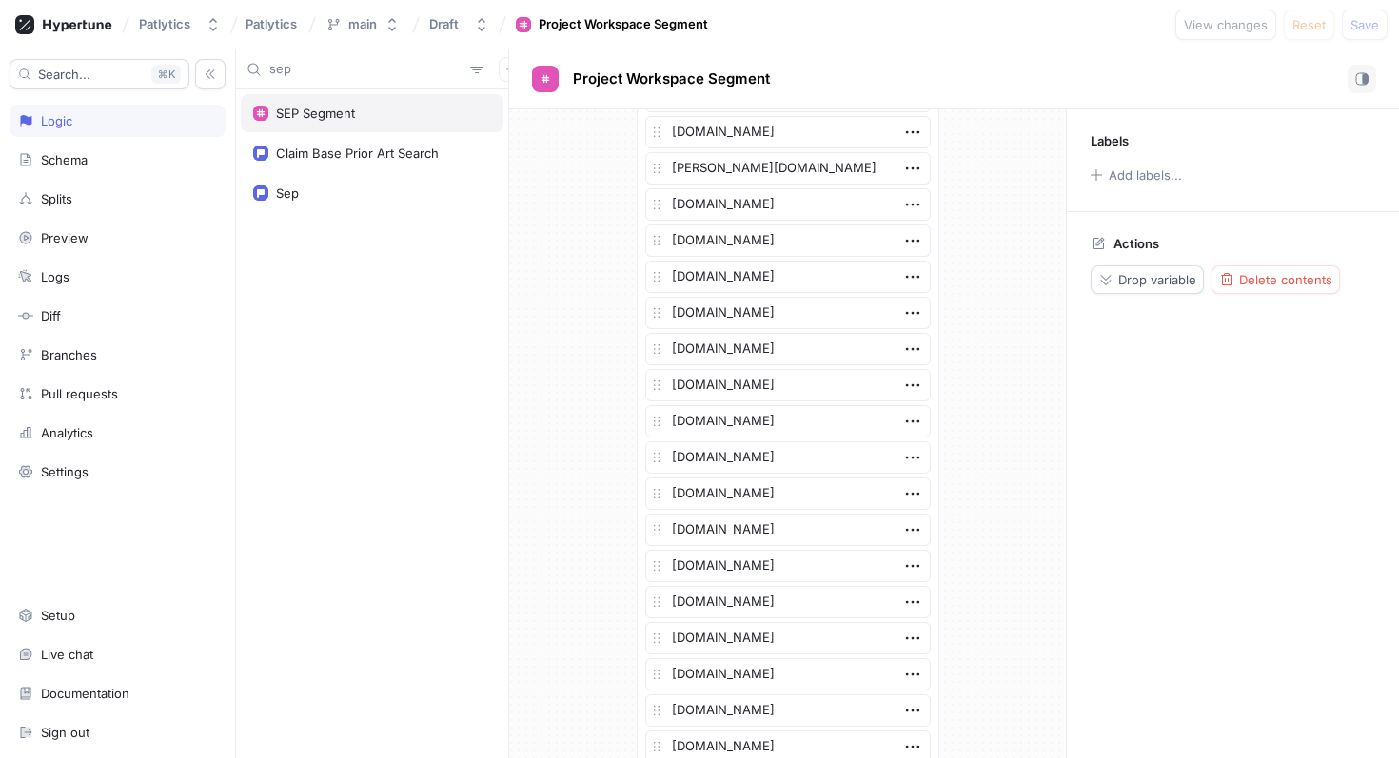
type input "sep"
click at [350, 113] on div "SEP Segment" at bounding box center [315, 113] width 79 height 15
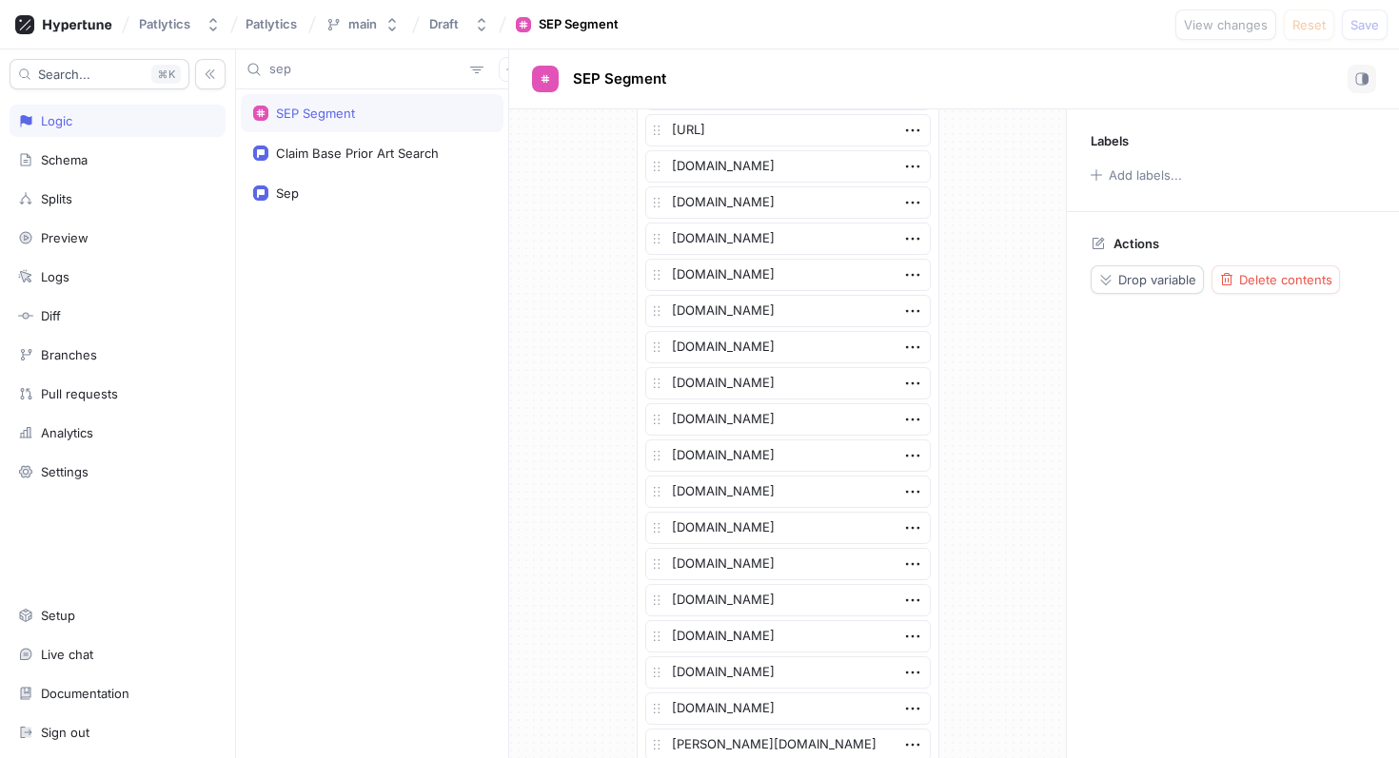
scroll to position [953, 0]
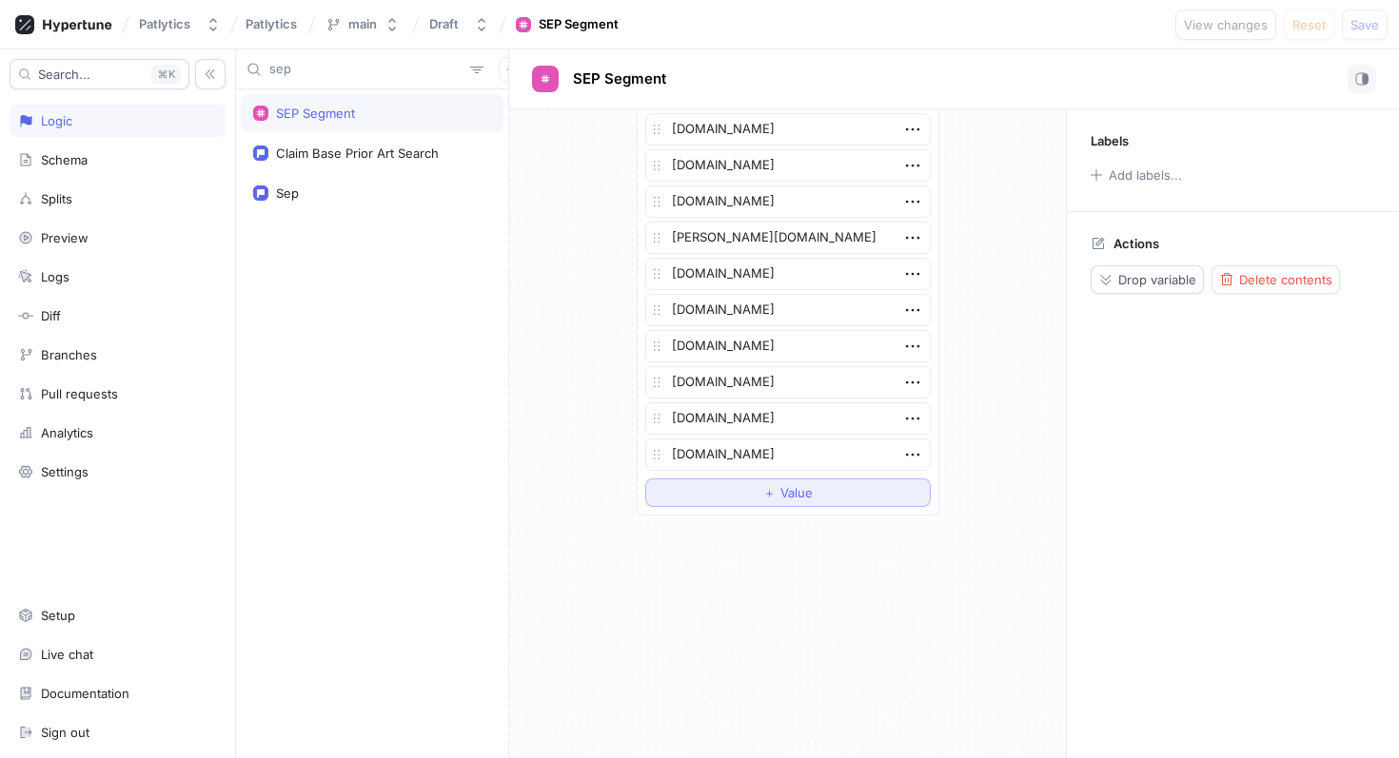
click at [711, 491] on button "＋ Value" at bounding box center [787, 493] width 285 height 29
type textarea "x"
type textarea "[DOMAIN_NAME]"
click at [1362, 23] on span "Save" at bounding box center [1364, 24] width 29 height 11
type textarea "x"
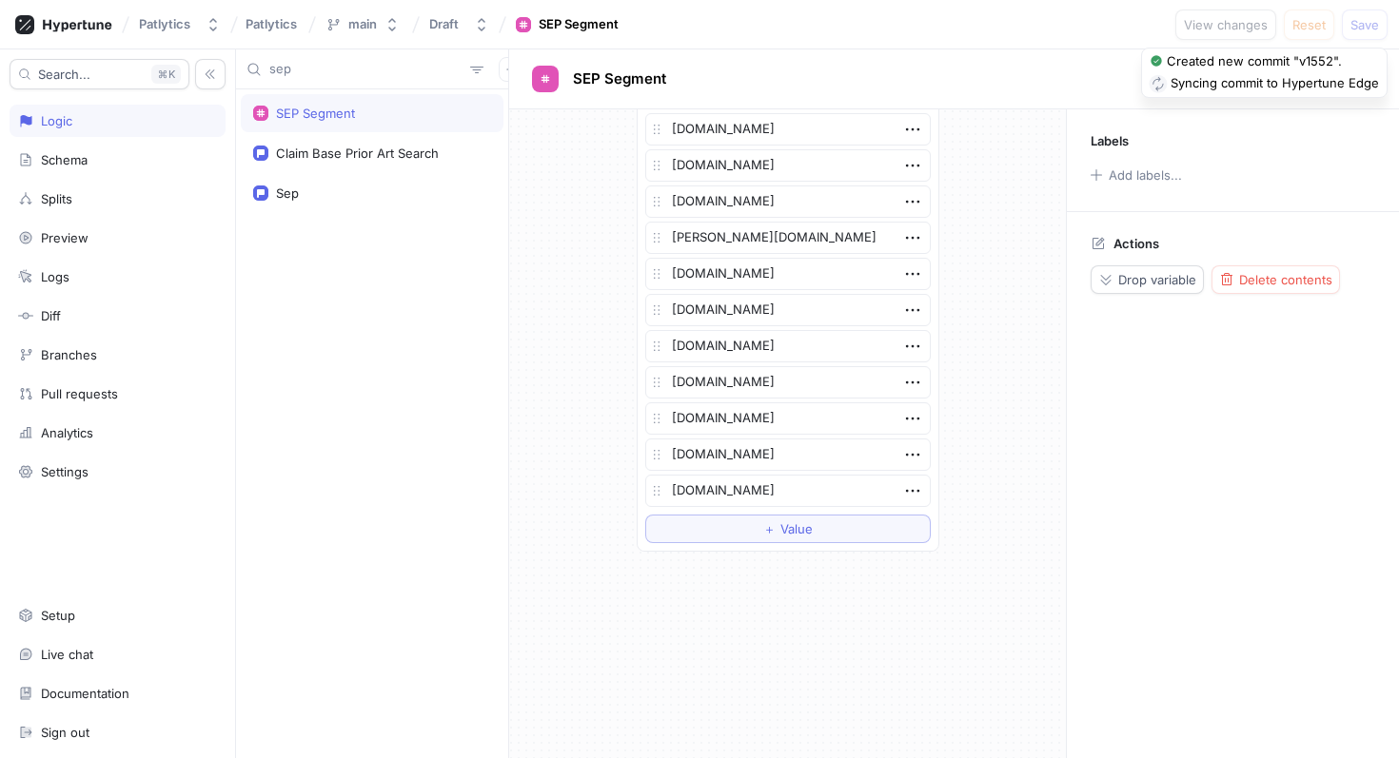
click at [403, 63] on input "sep" at bounding box center [365, 69] width 193 height 19
type input "o"
type textarea "x"
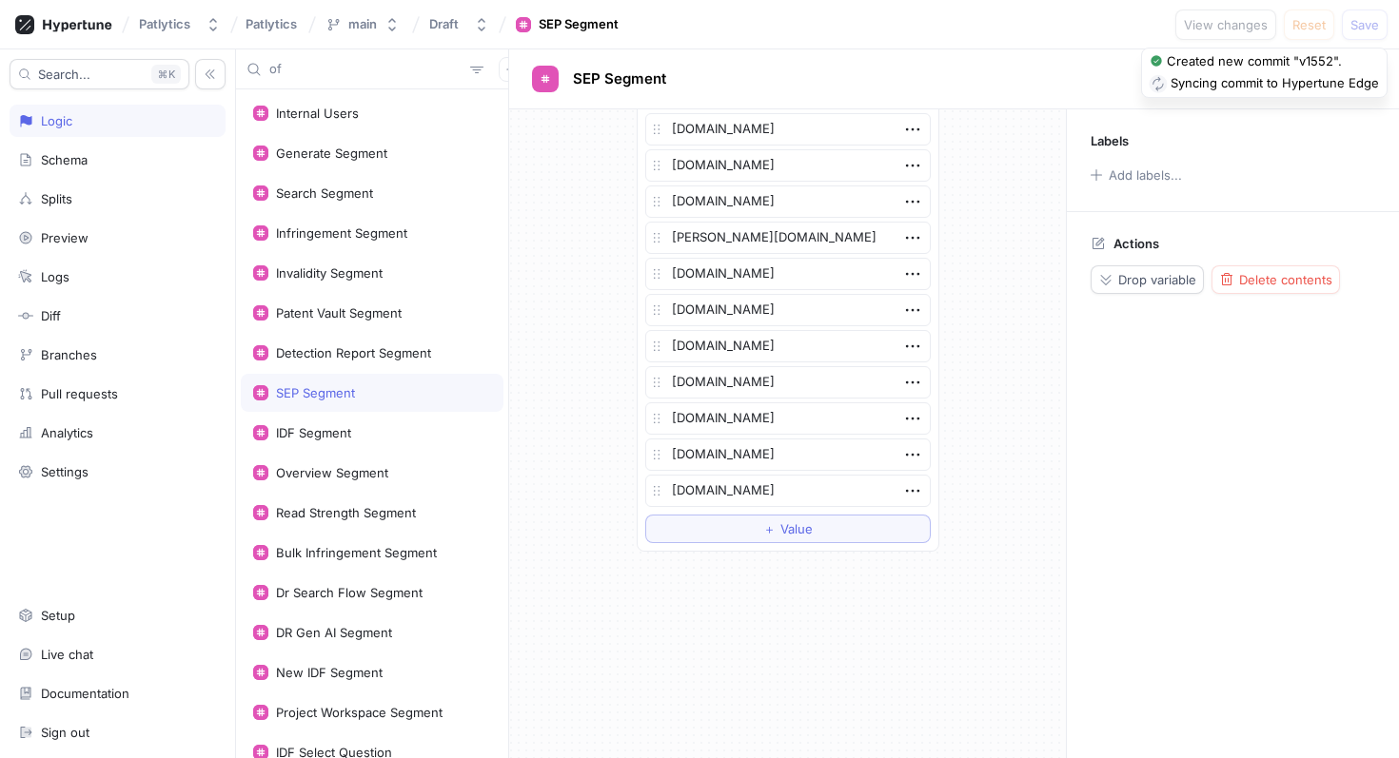
type input "off"
type textarea "x"
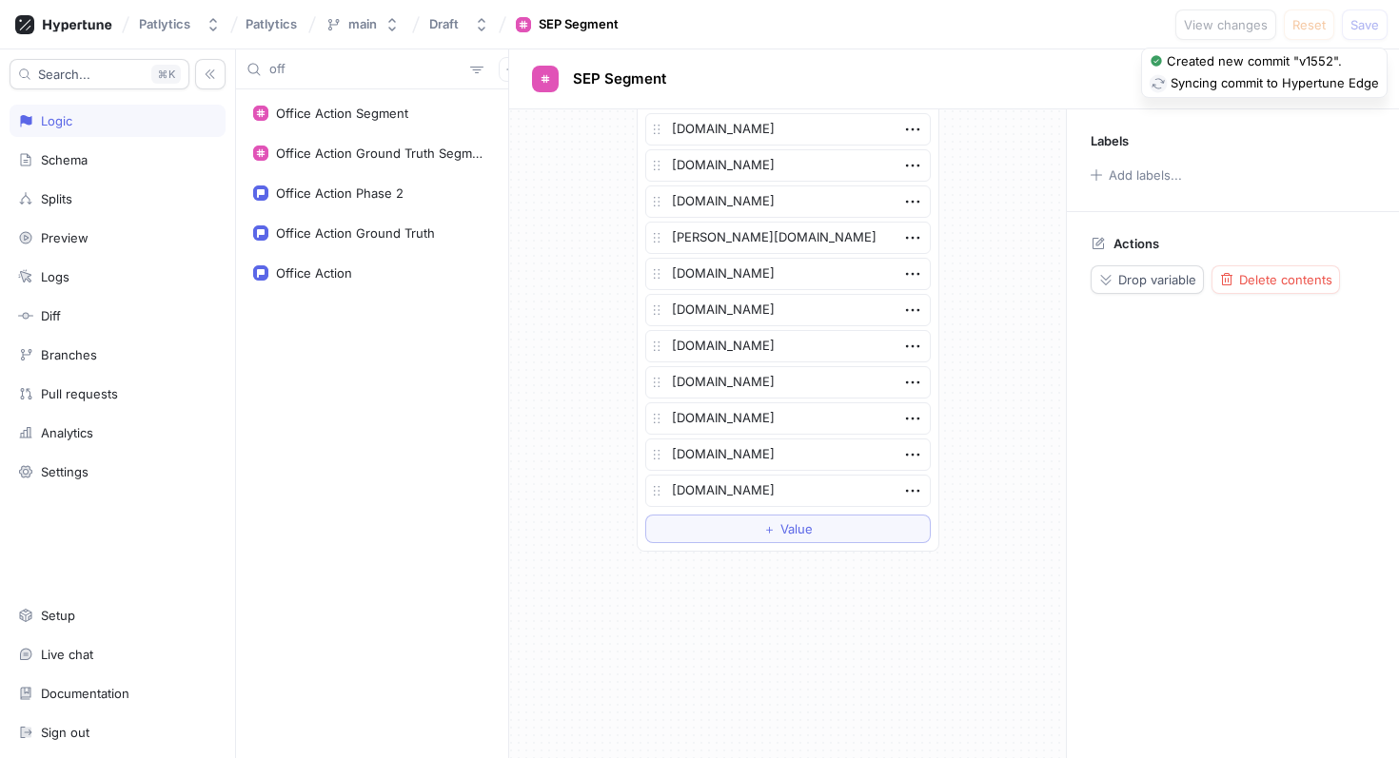
type input "offi"
type textarea "x"
type input "offi"
click at [374, 110] on div "Office Action Segment" at bounding box center [342, 113] width 132 height 15
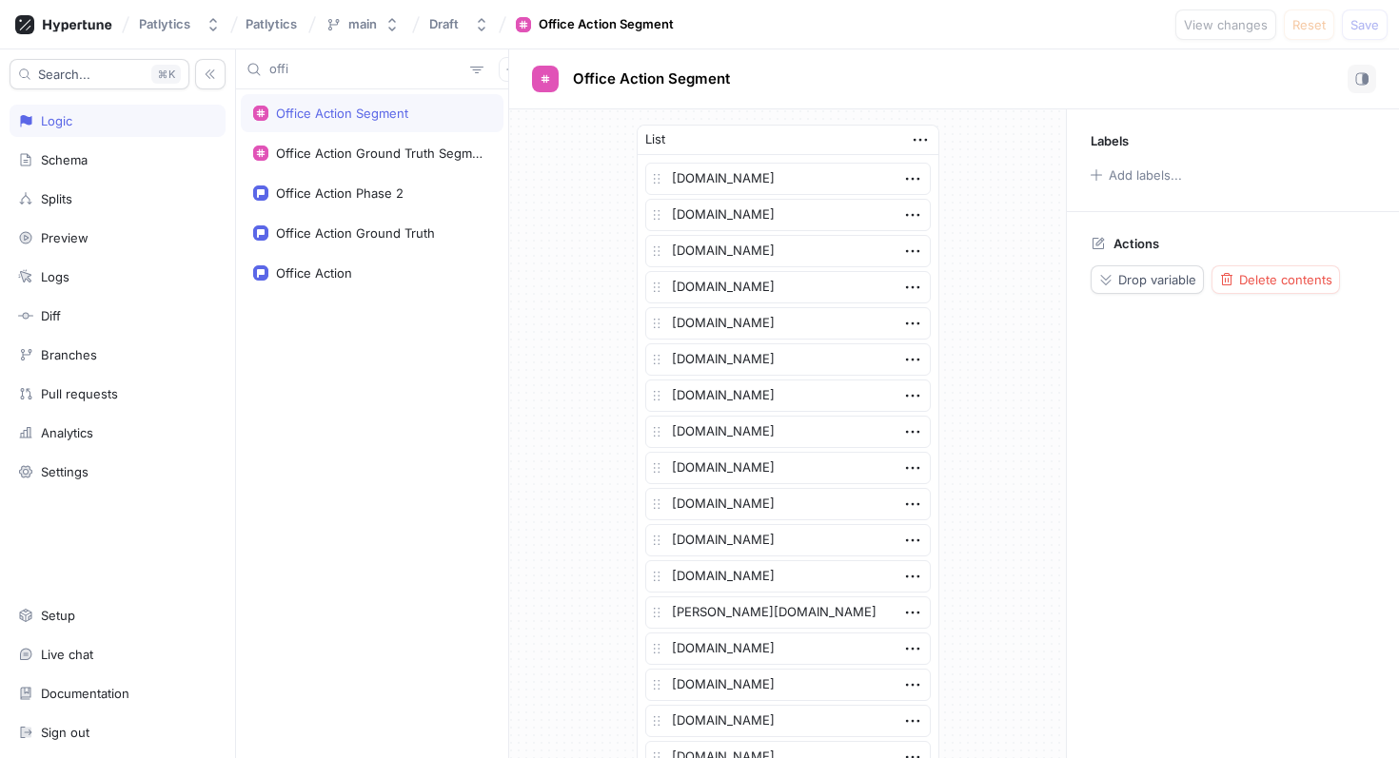
scroll to position [809, 0]
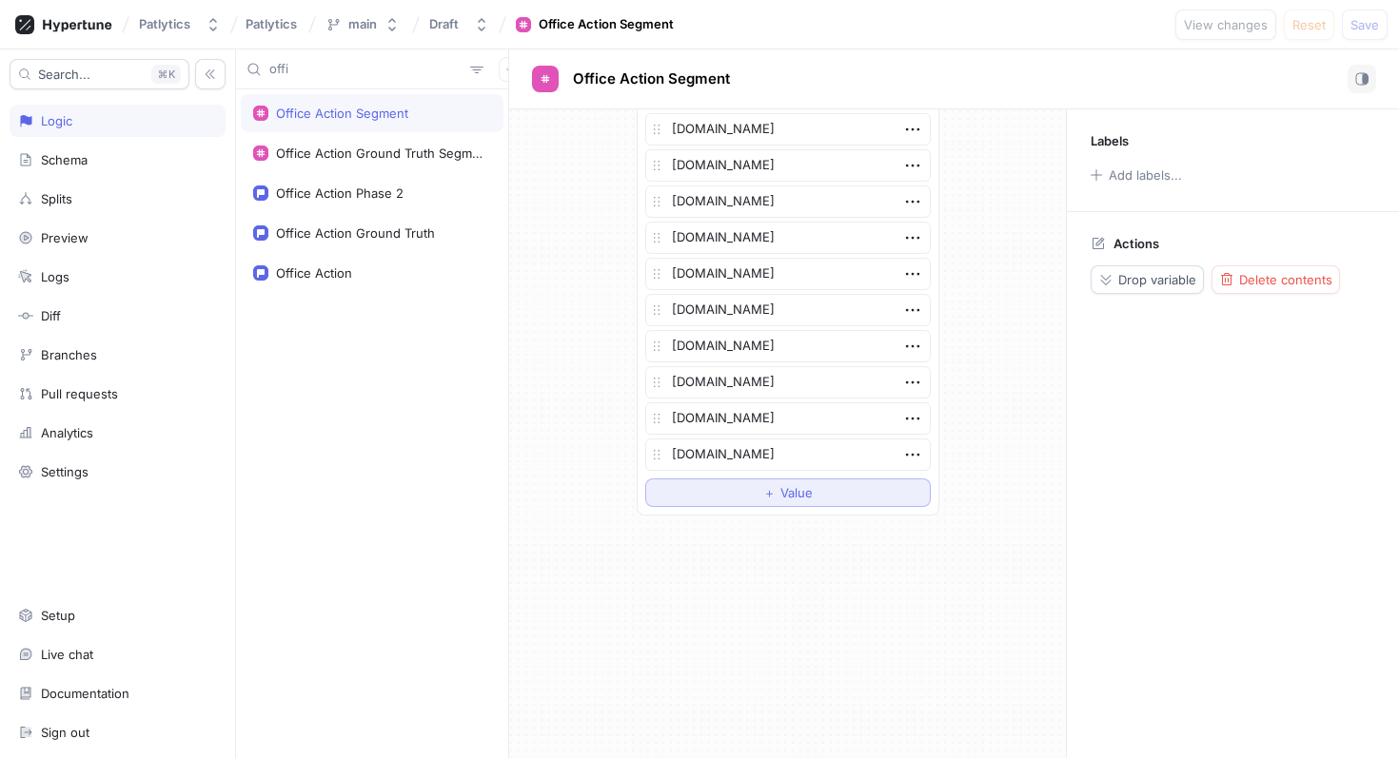
click at [724, 495] on button "＋ Value" at bounding box center [787, 493] width 285 height 29
type textarea "x"
type textarea "[DOMAIN_NAME]"
click at [1352, 28] on span "Save" at bounding box center [1364, 24] width 29 height 11
type textarea "x"
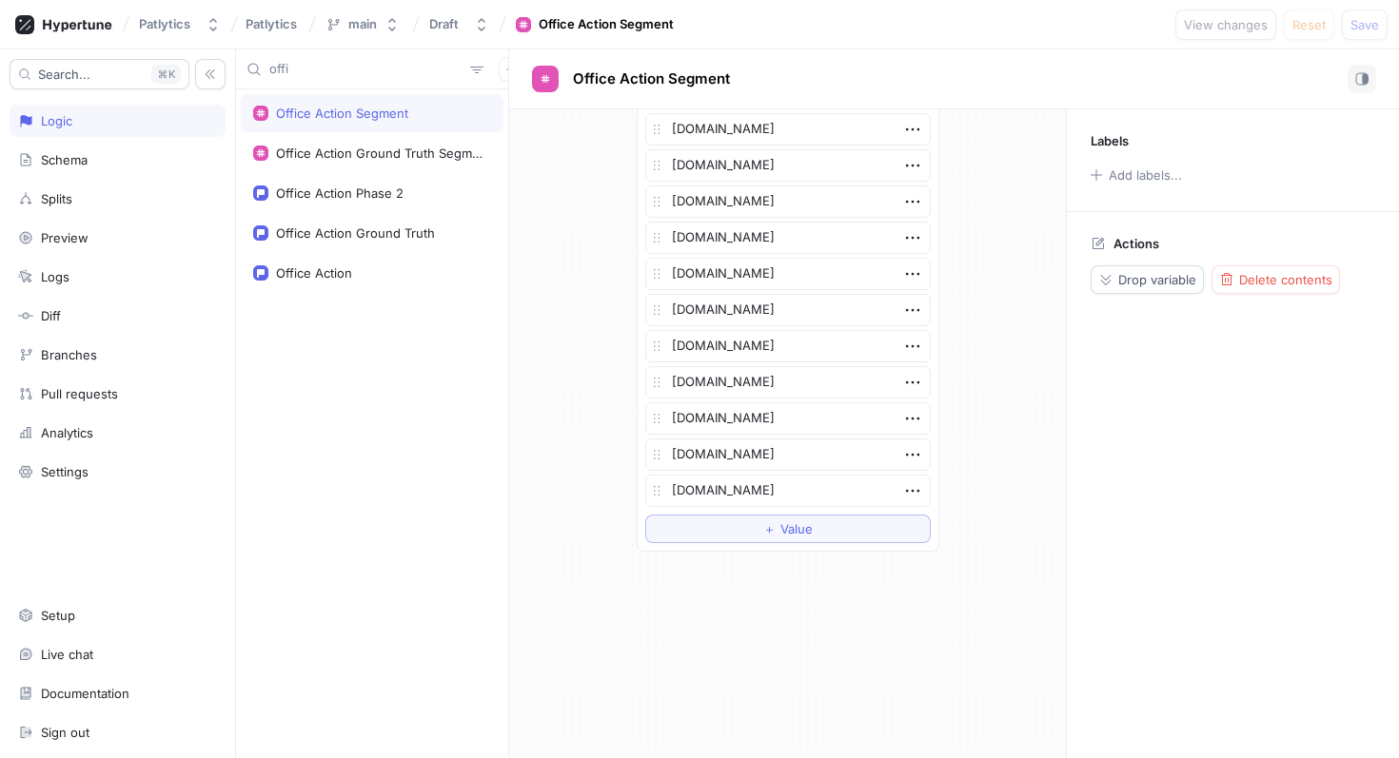
click at [392, 79] on div "offi" at bounding box center [372, 69] width 272 height 40
click at [357, 72] on input "offi" at bounding box center [365, 69] width 193 height 19
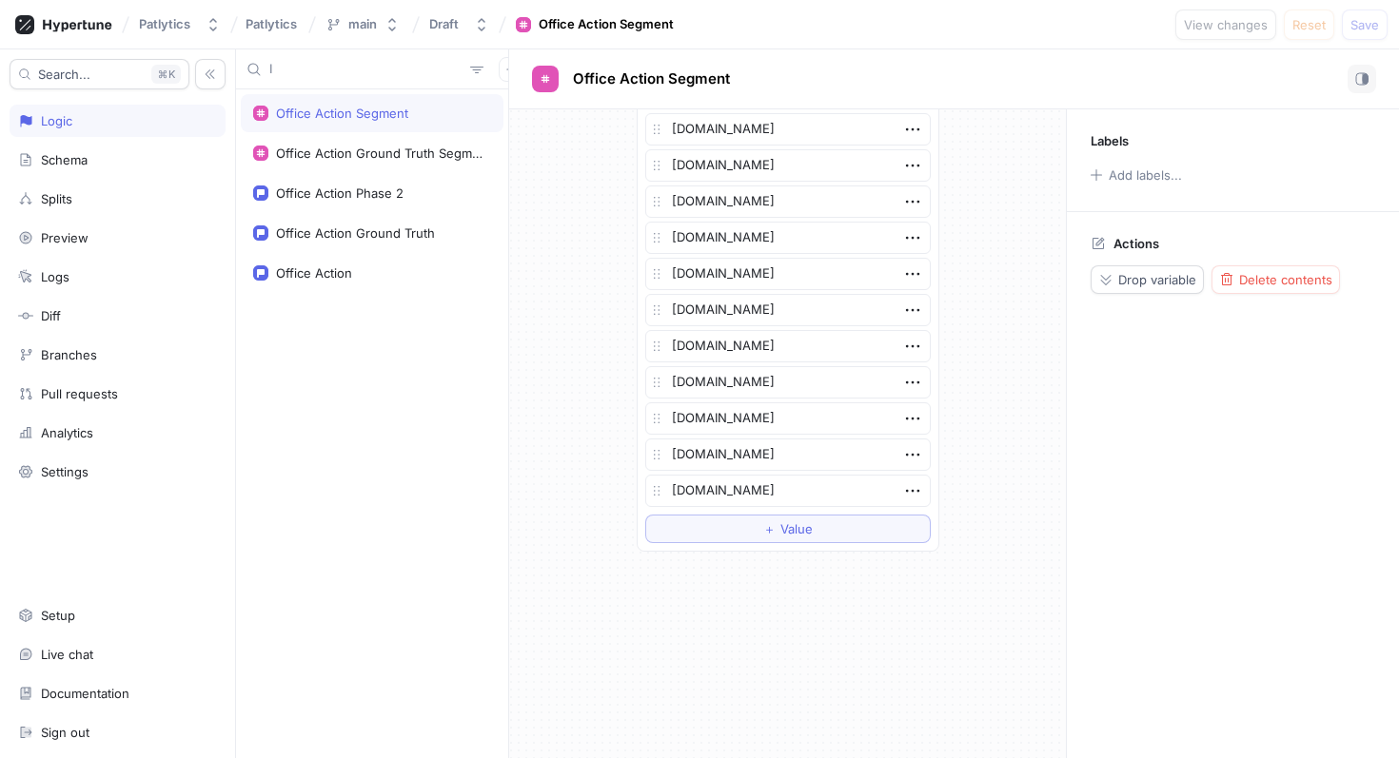
type input "ID"
type textarea "x"
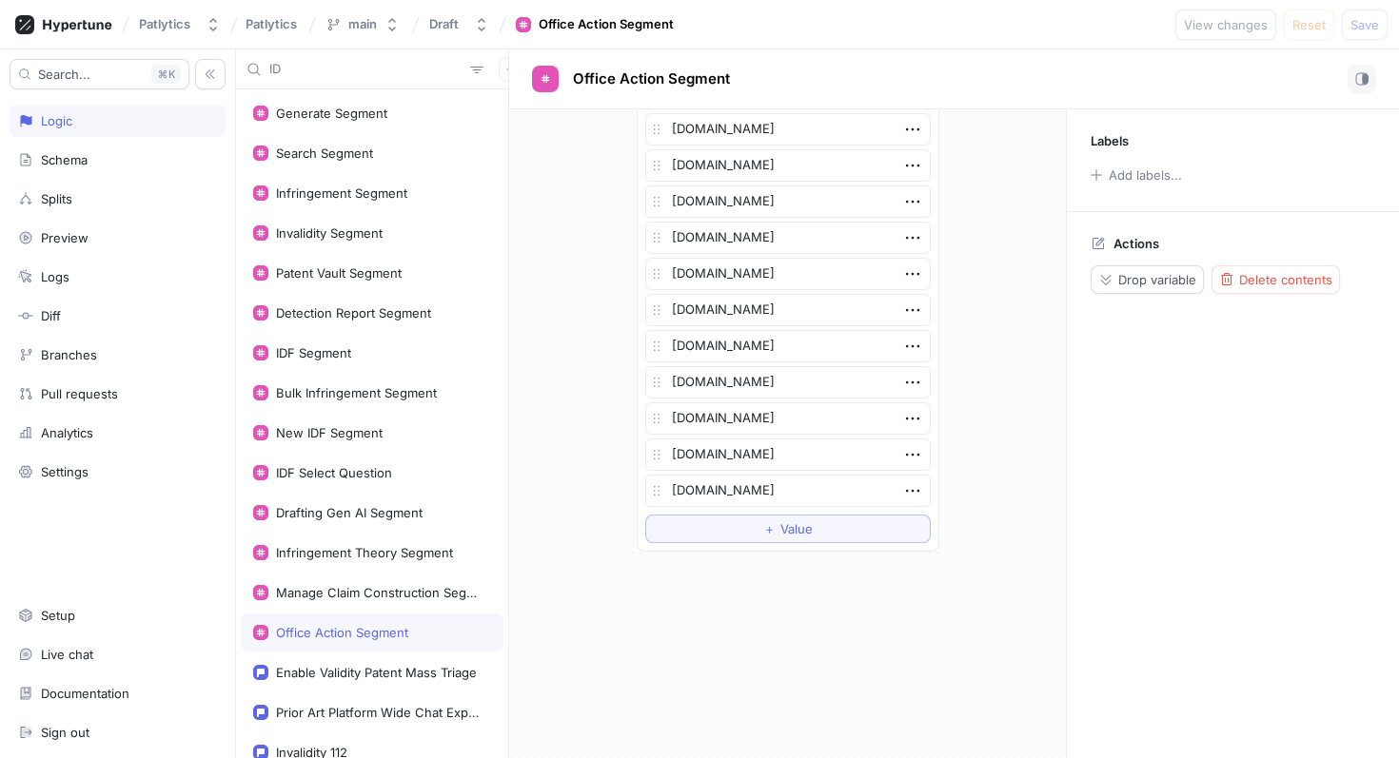
type input "IDF"
type textarea "x"
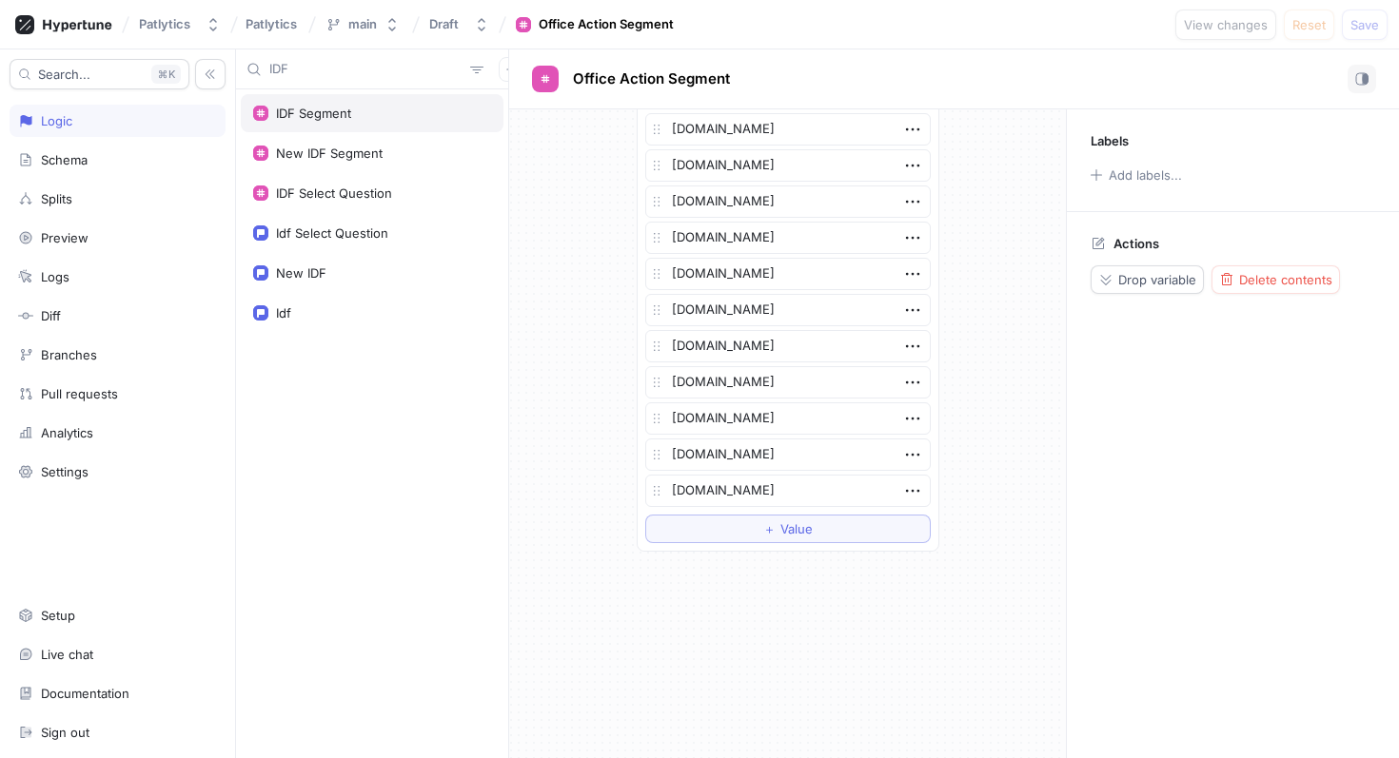
type input "IDF"
click at [355, 125] on div "IDF Segment" at bounding box center [372, 113] width 263 height 38
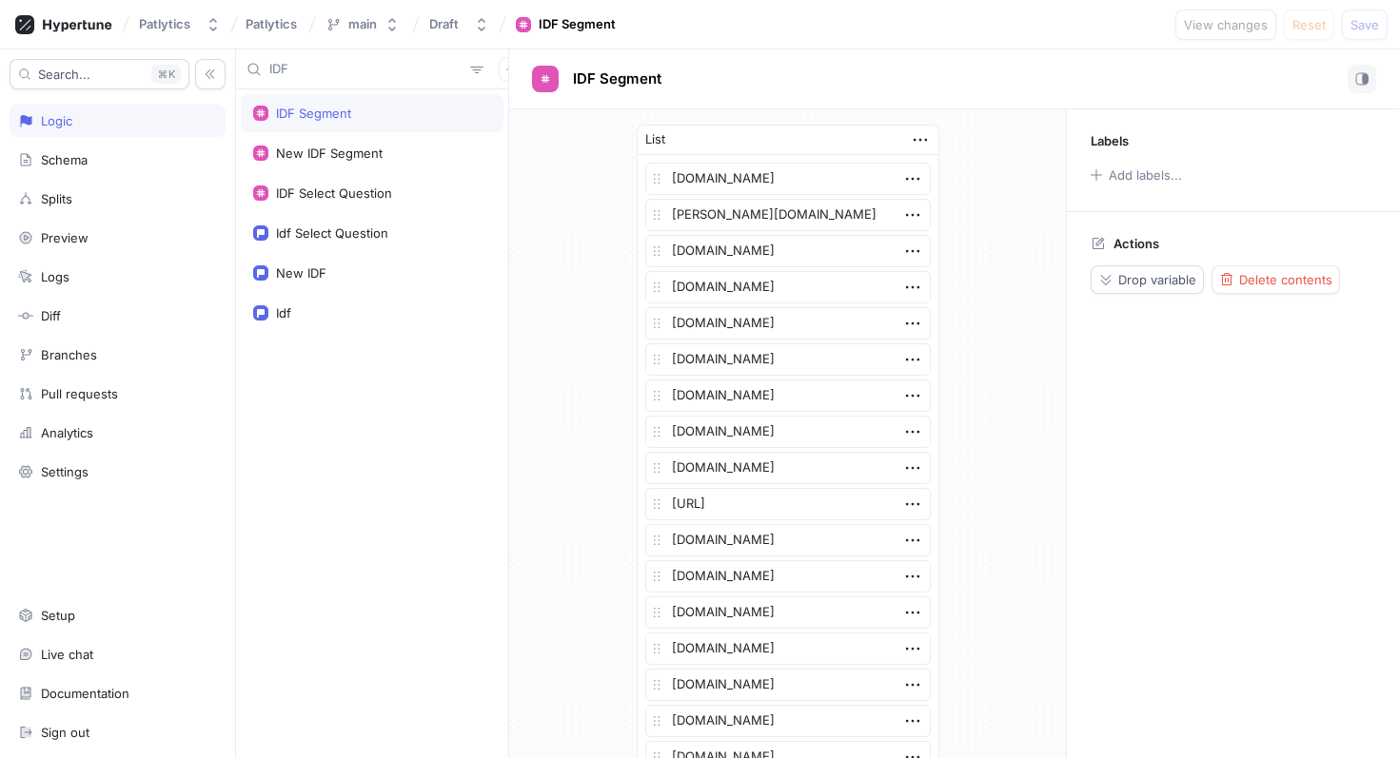
scroll to position [1351, 0]
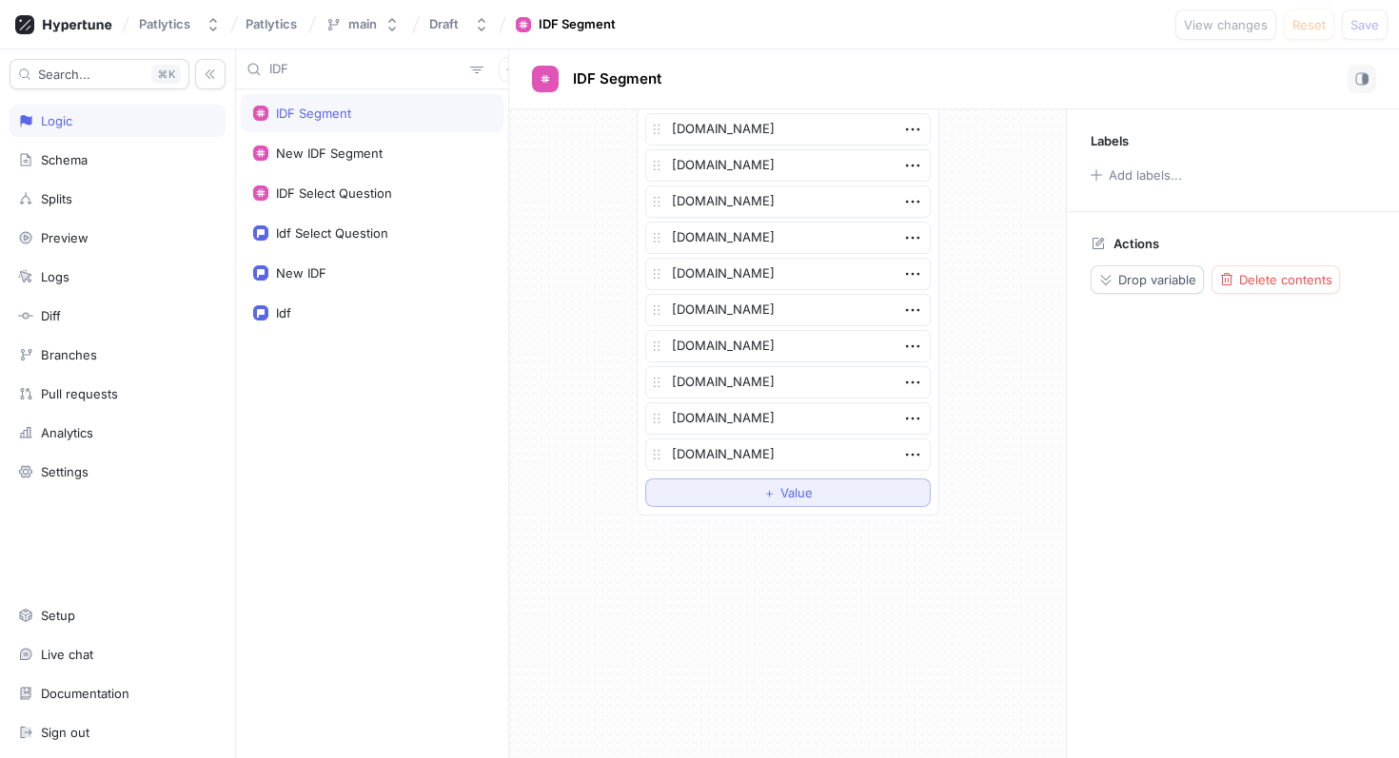
click at [725, 486] on button "＋ Value" at bounding box center [787, 493] width 285 height 29
type textarea "x"
type textarea "[DOMAIN_NAME]"
click at [1364, 34] on button "Save" at bounding box center [1365, 25] width 46 height 30
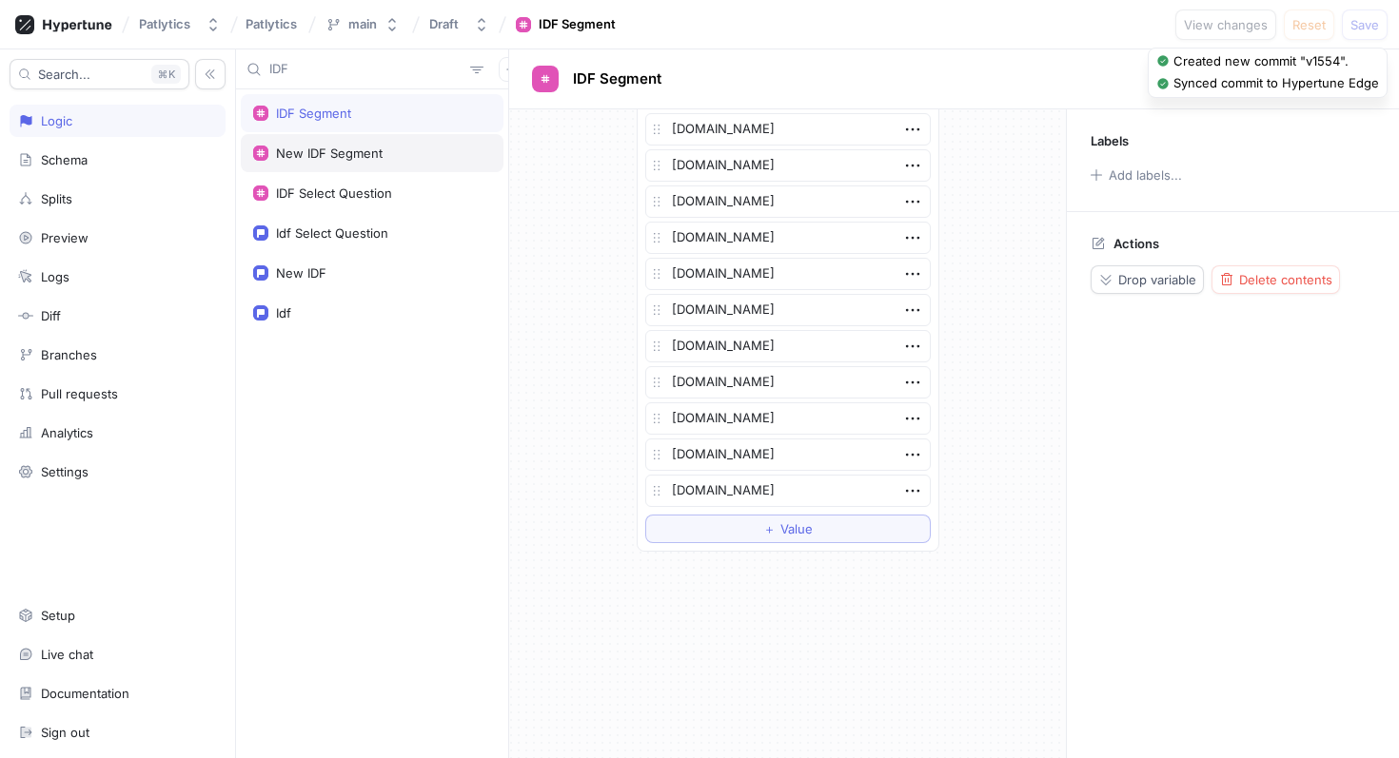
click at [429, 161] on div "New IDF Segment" at bounding box center [372, 153] width 263 height 38
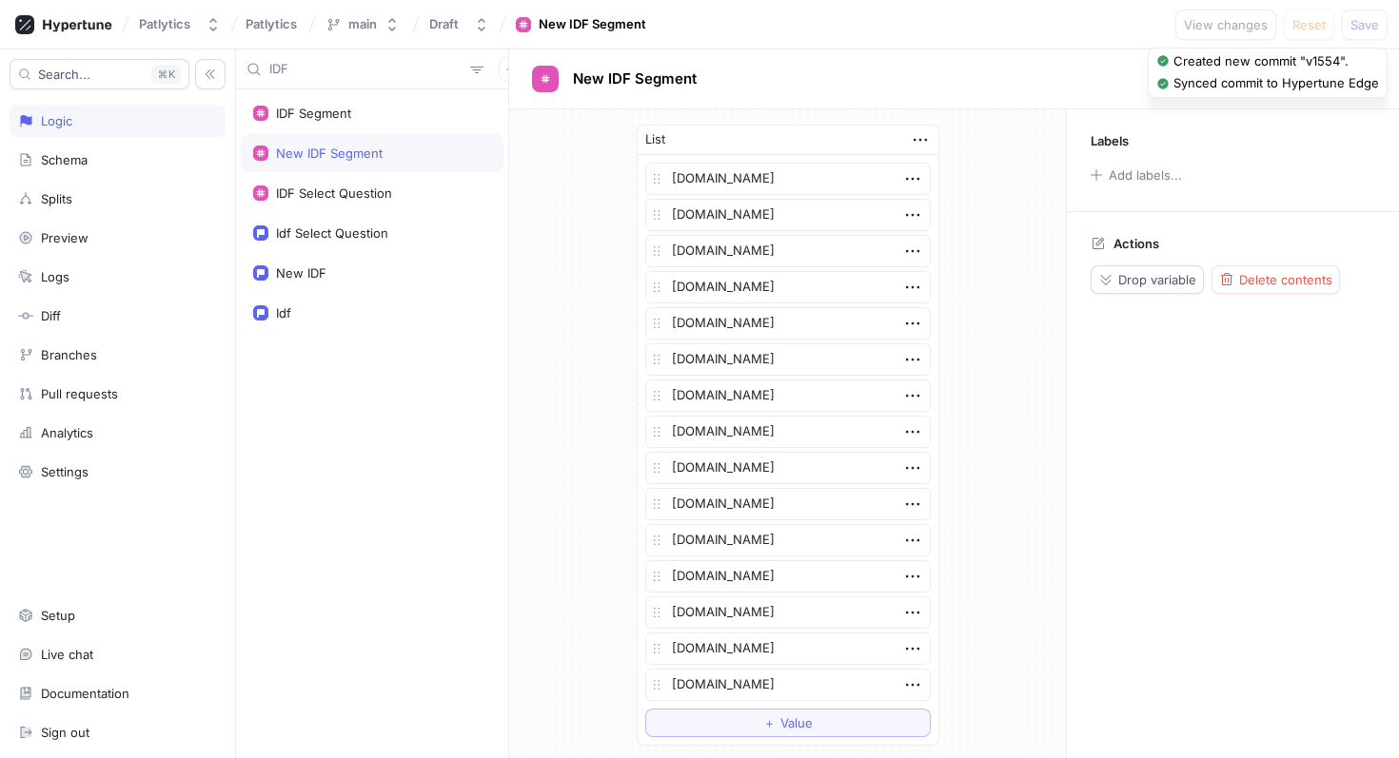
scroll to position [230, 0]
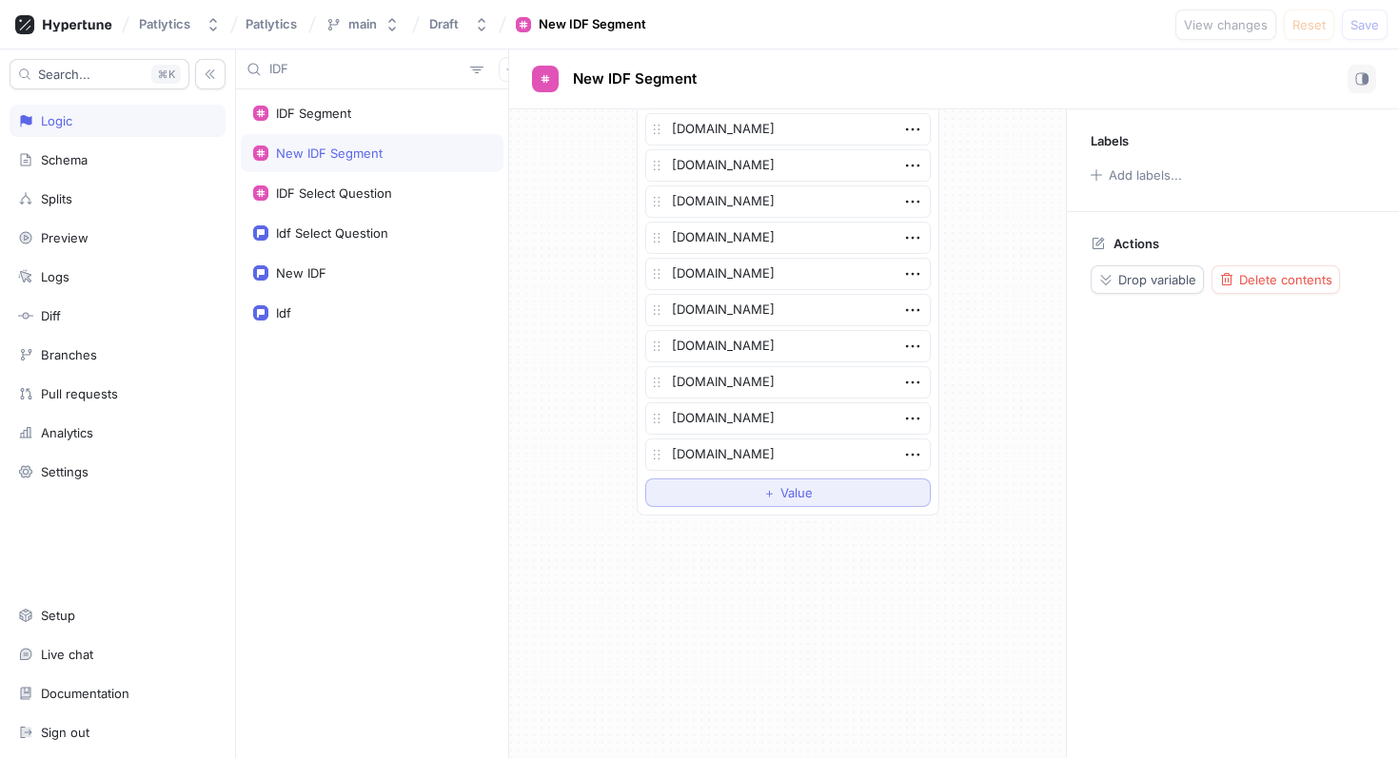
click at [736, 495] on button "＋ Value" at bounding box center [787, 493] width 285 height 29
type textarea "x"
type textarea "[DOMAIN_NAME]"
click at [1369, 31] on button "Save" at bounding box center [1365, 25] width 46 height 30
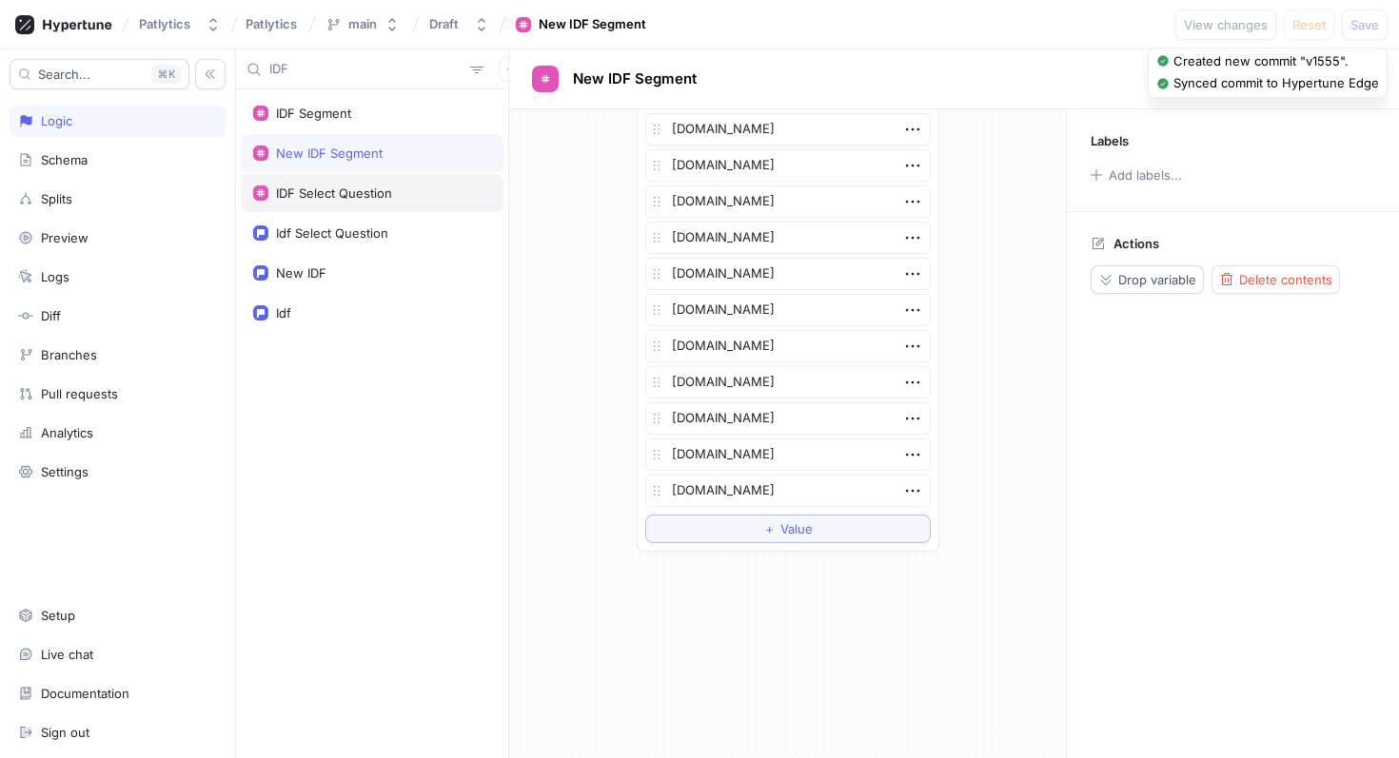
click at [415, 189] on div "IDF Select Question" at bounding box center [372, 193] width 238 height 15
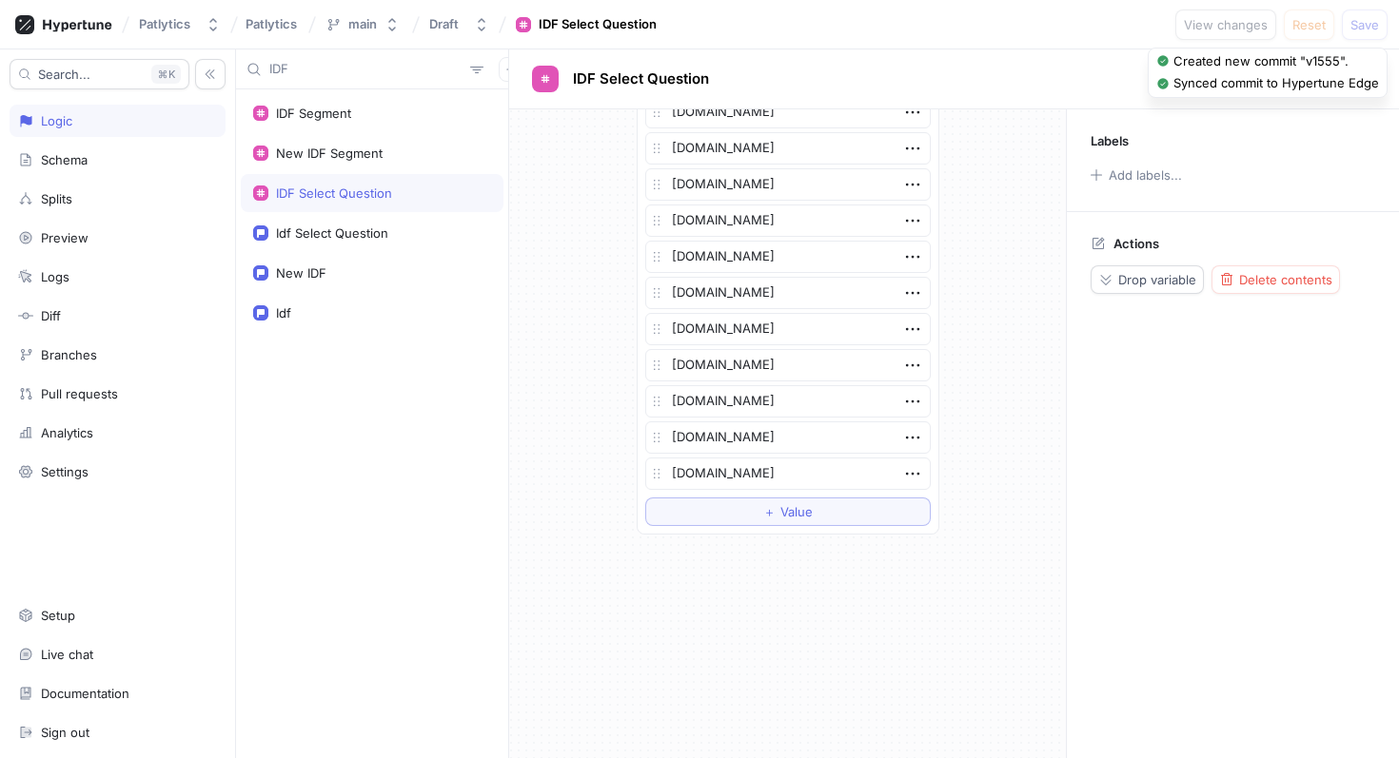
scroll to position [158, 0]
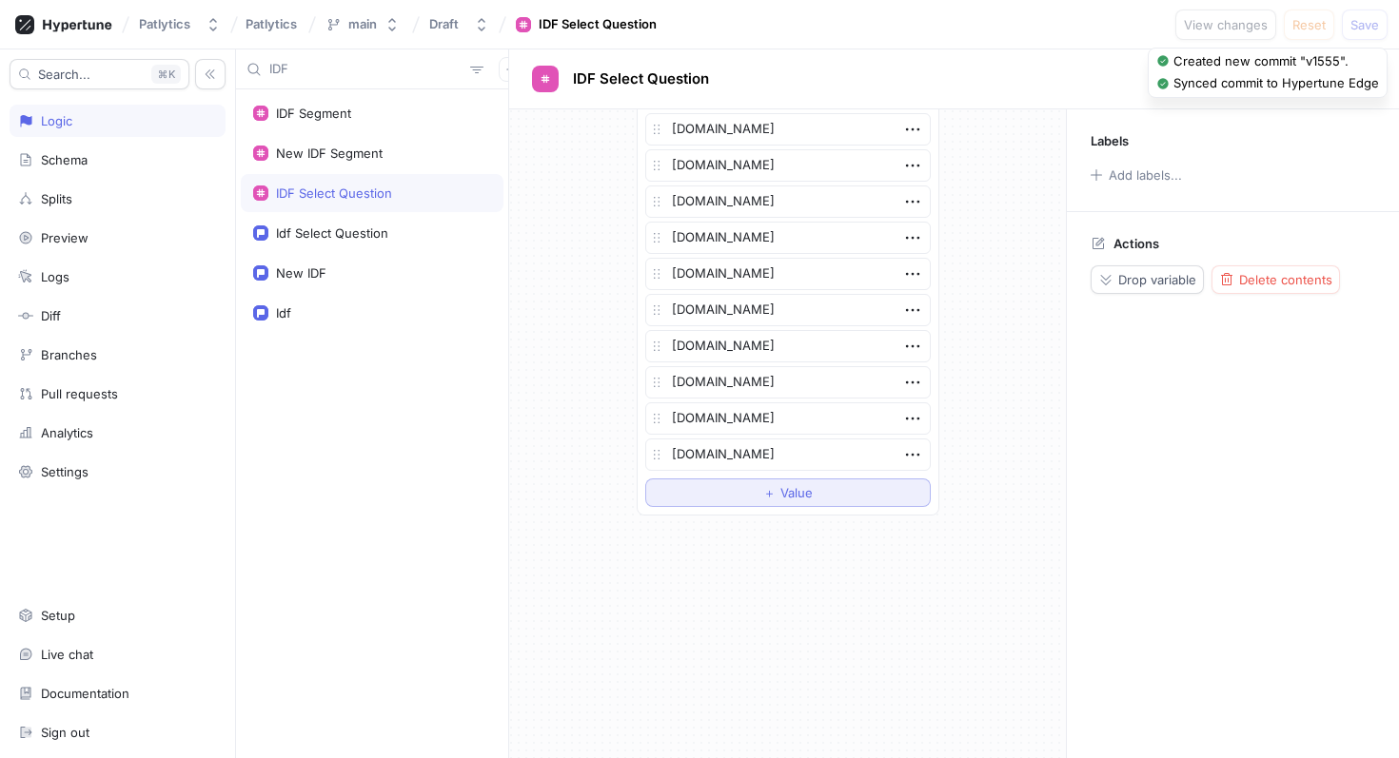
click at [741, 498] on button "＋ Value" at bounding box center [787, 493] width 285 height 29
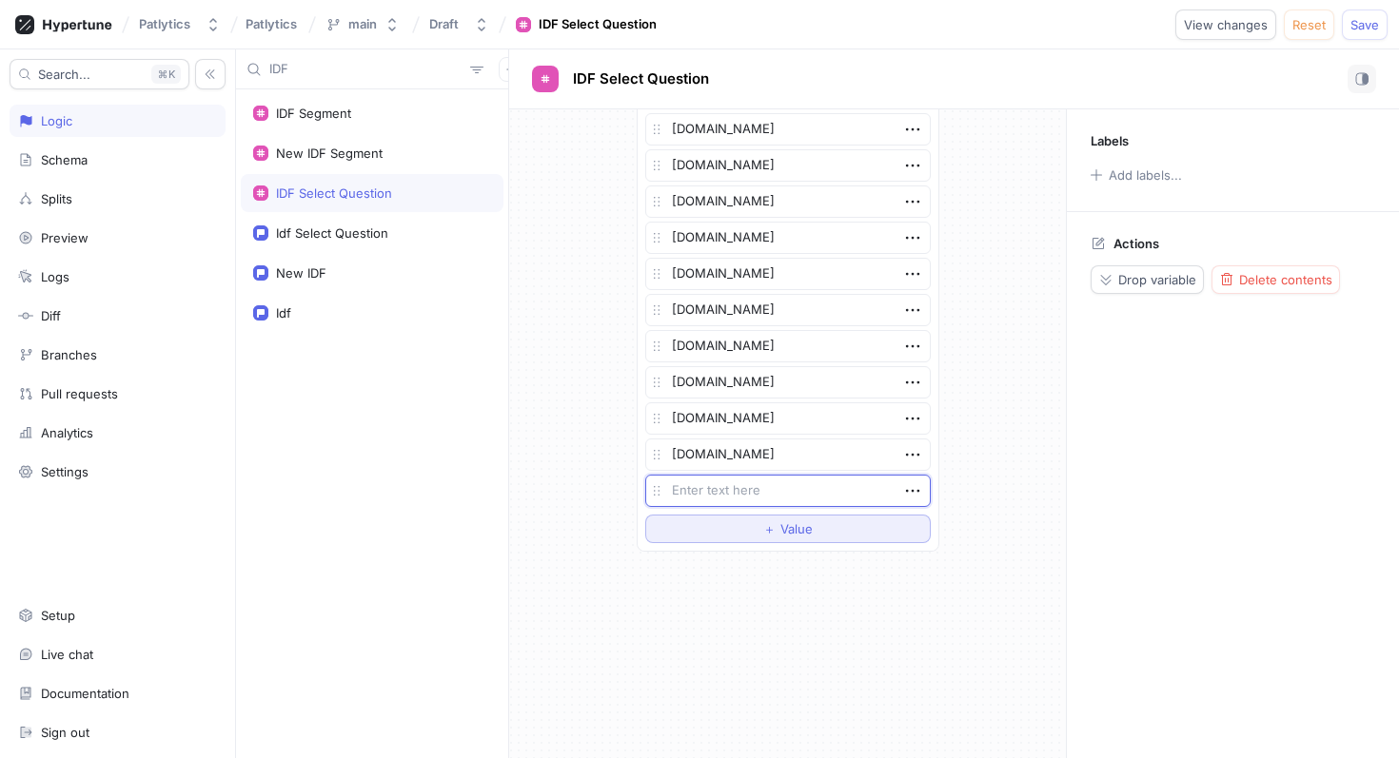
type textarea "x"
type textarea "[DOMAIN_NAME]"
type textarea "x"
click at [1354, 31] on button "Save" at bounding box center [1365, 25] width 46 height 30
click at [380, 62] on input "IDF" at bounding box center [365, 69] width 193 height 19
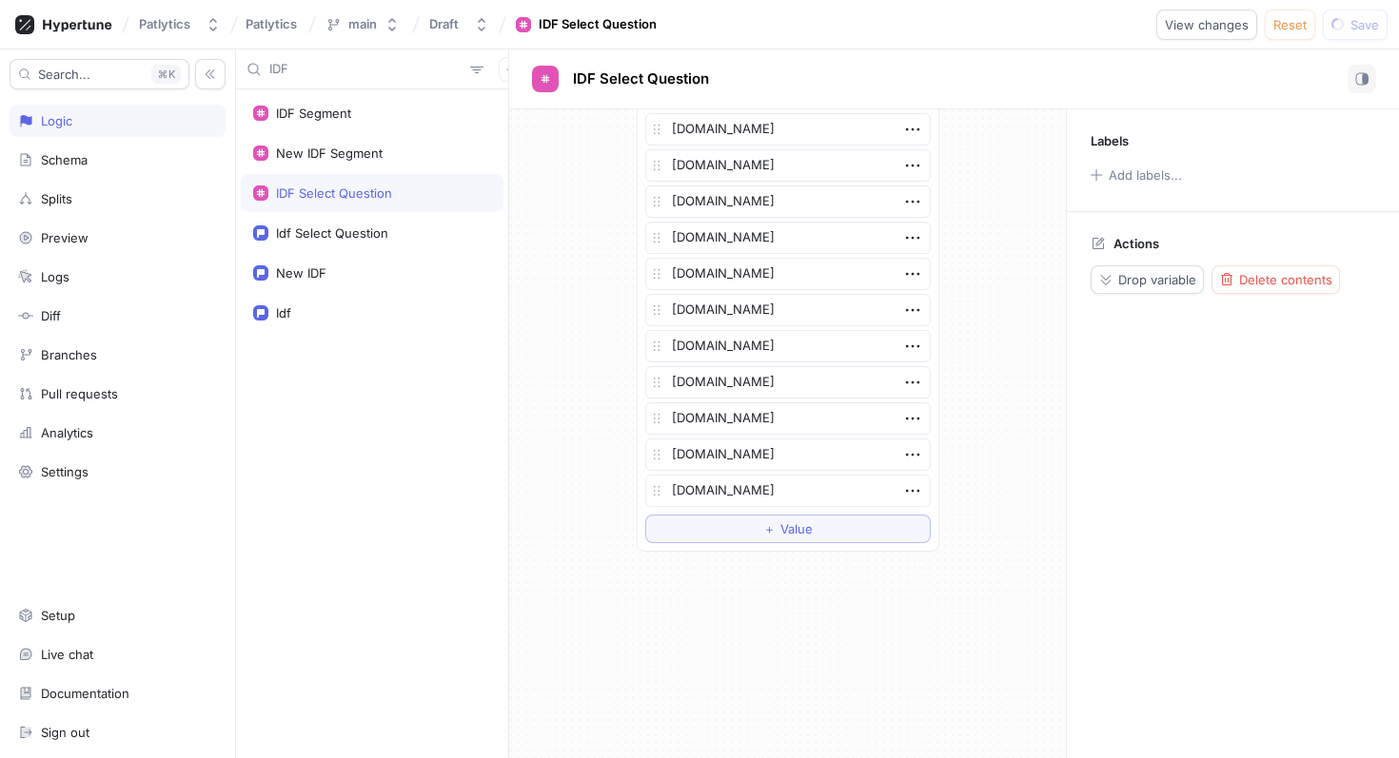
click at [380, 62] on input "IDF" at bounding box center [365, 69] width 193 height 19
paste input "[DOMAIN_NAME]"
type input "[DOMAIN_NAME]"
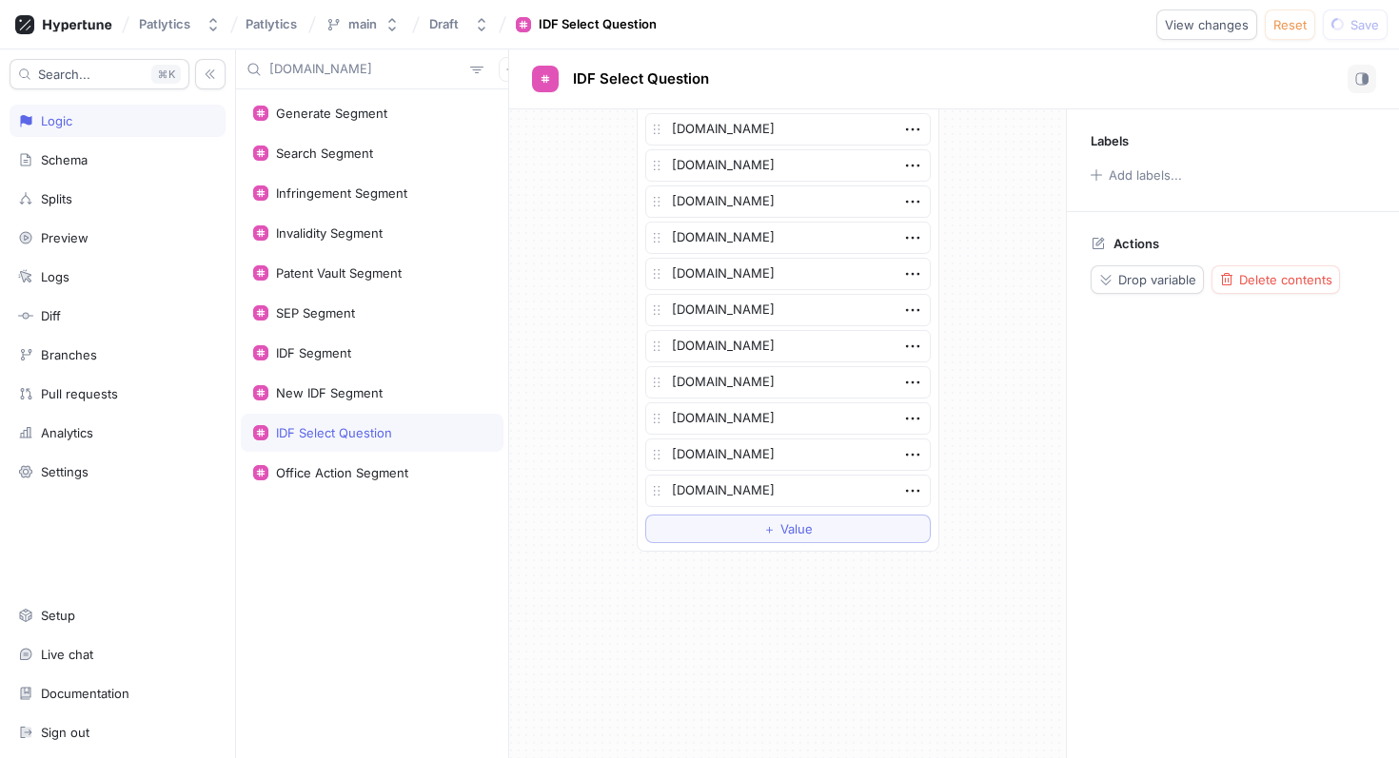
type textarea "x"
type input "[DOMAIN_NAME]"
